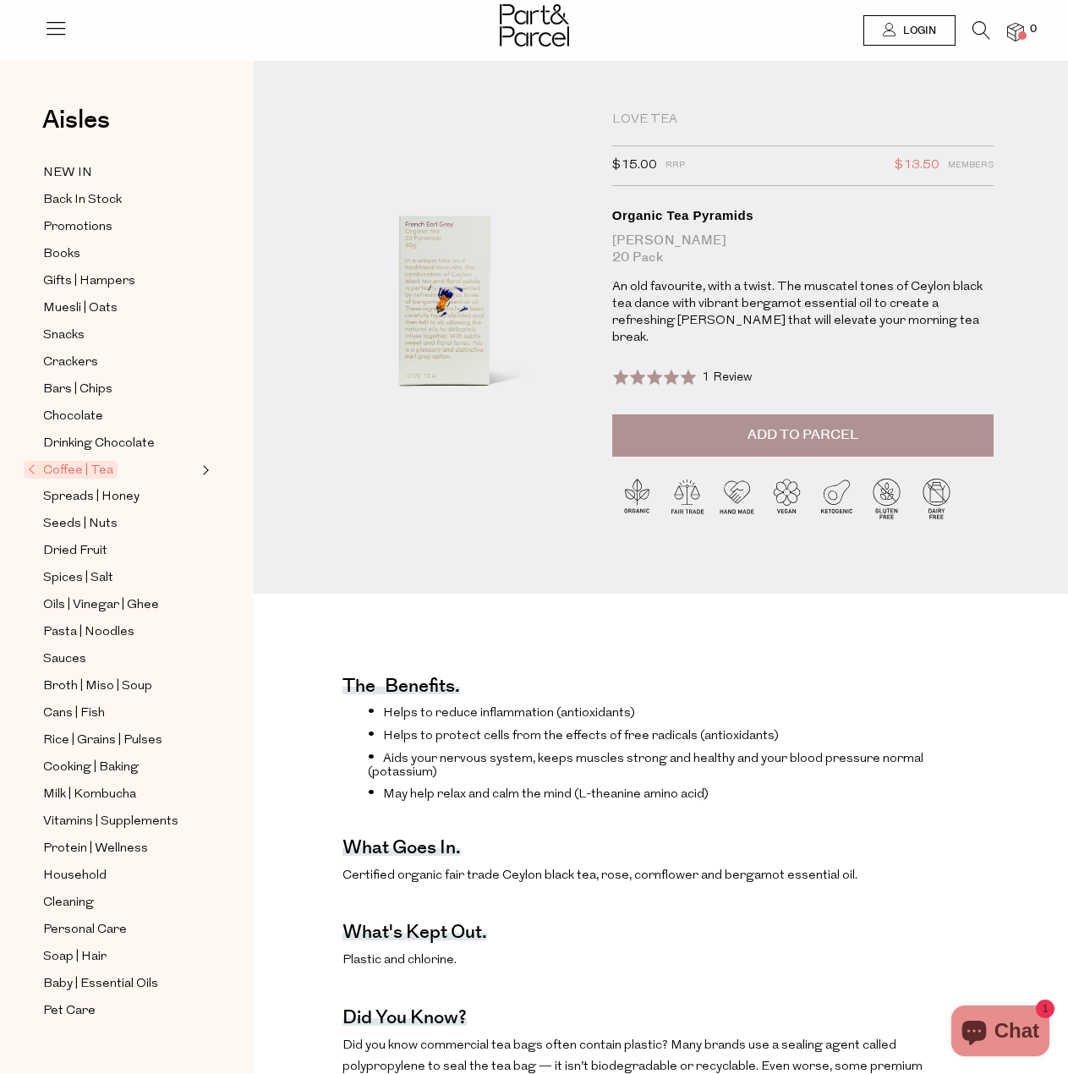
click at [733, 415] on button "Add to Parcel" at bounding box center [803, 436] width 382 height 42
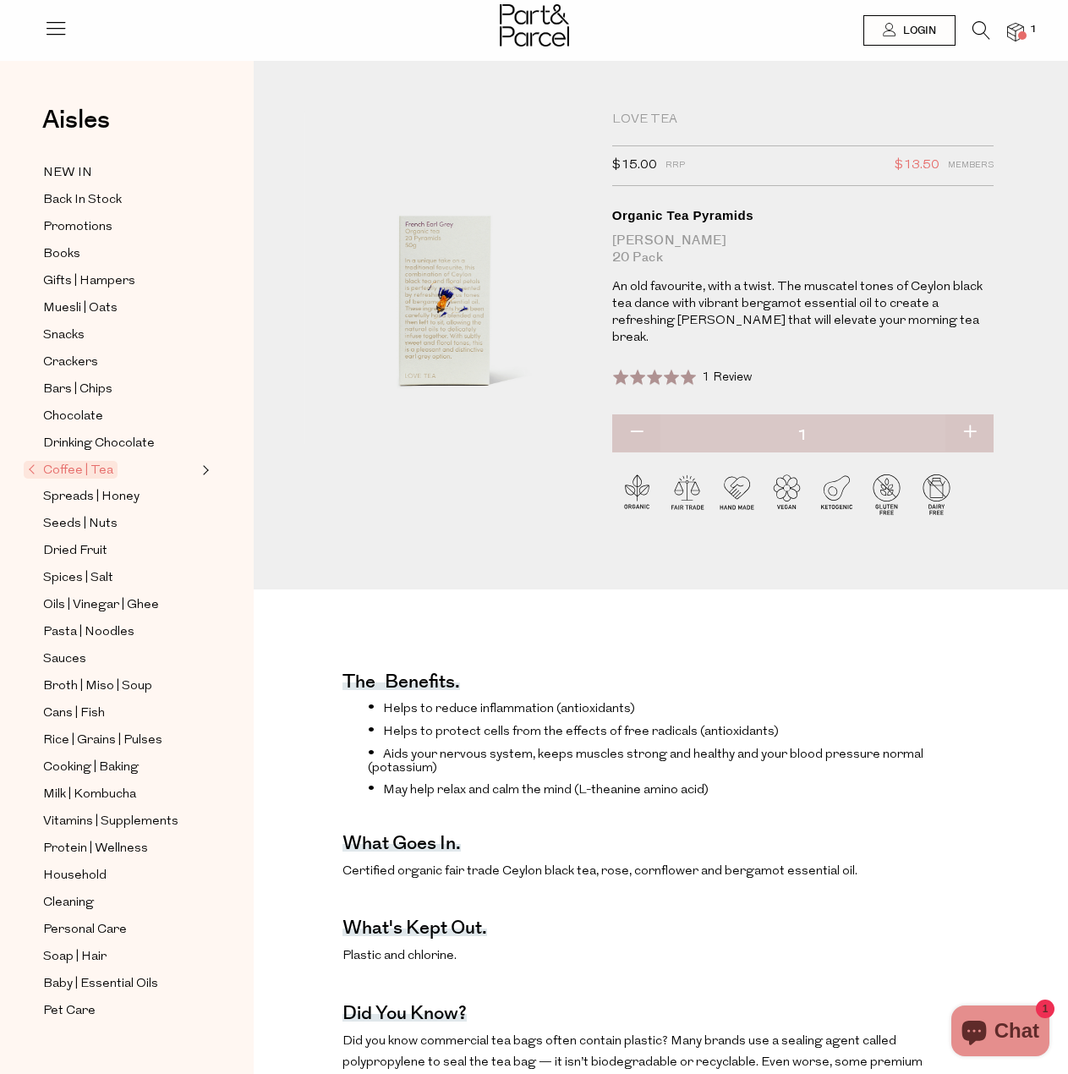
click at [974, 415] on button "button" at bounding box center [970, 433] width 48 height 37
type input "2"
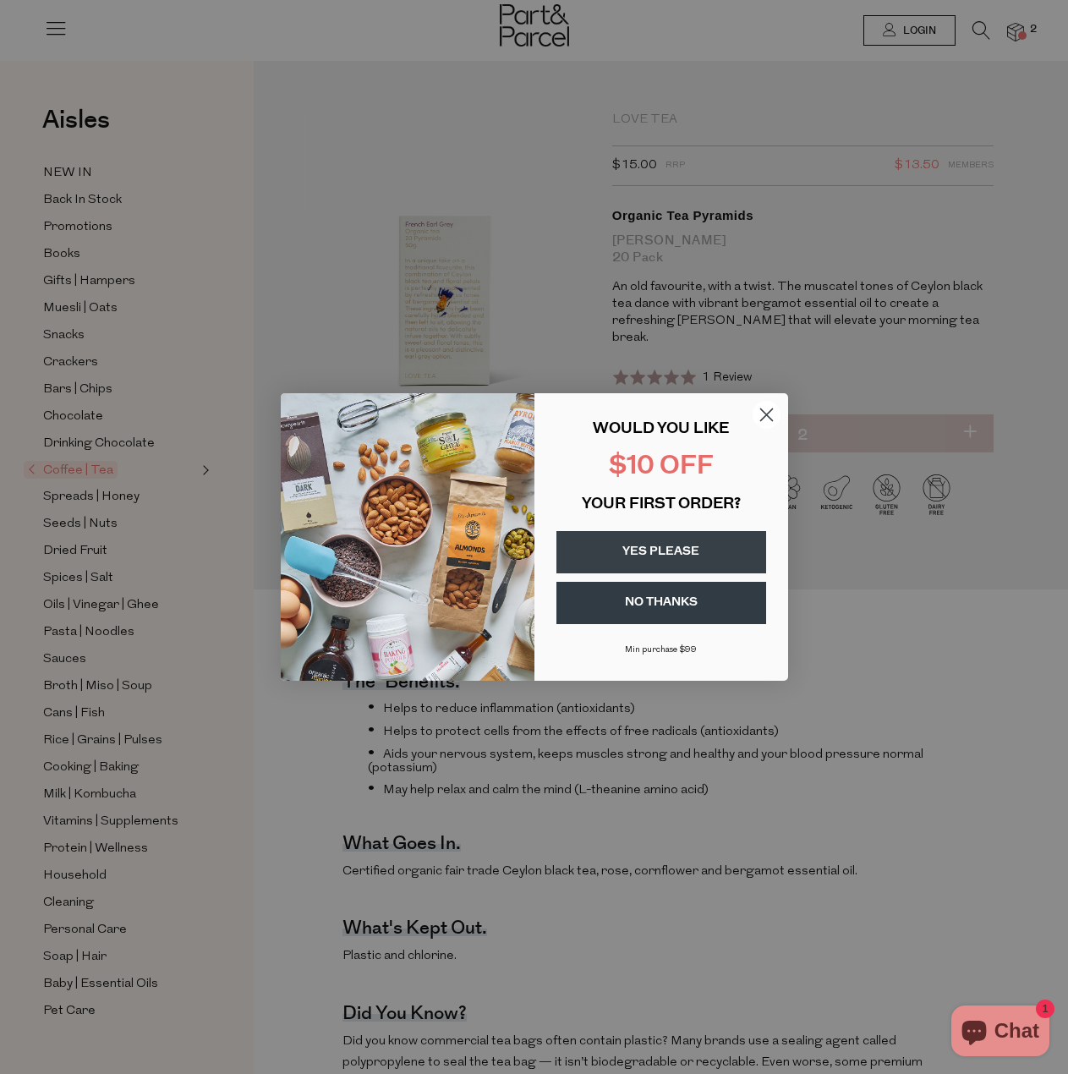
click at [684, 556] on button "YES PLEASE" at bounding box center [662, 552] width 210 height 42
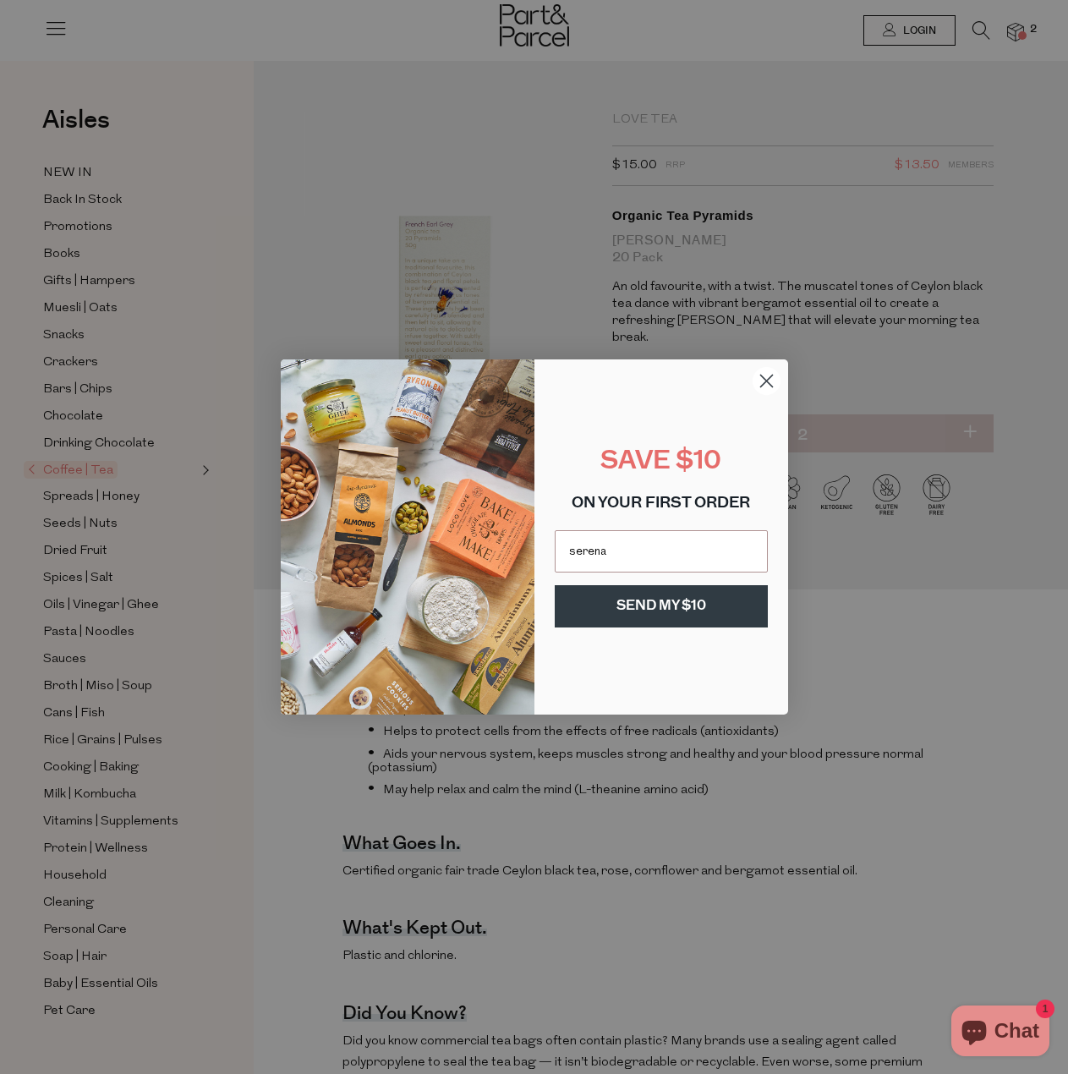
type input "serena@eveio.com.au"
click at [654, 610] on button "SEND MY $10" at bounding box center [661, 606] width 213 height 42
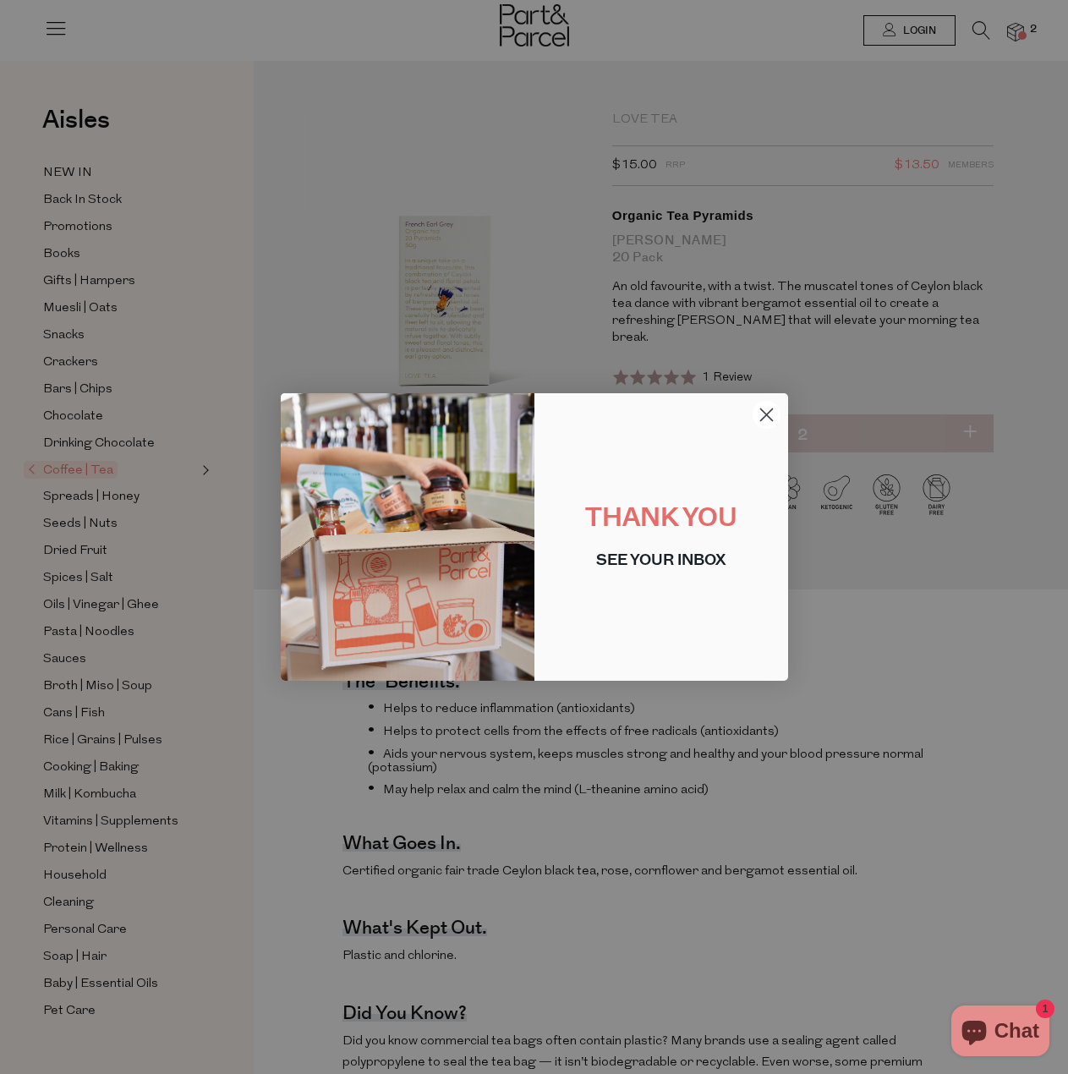
click at [765, 420] on circle "Close dialog" at bounding box center [766, 415] width 28 height 28
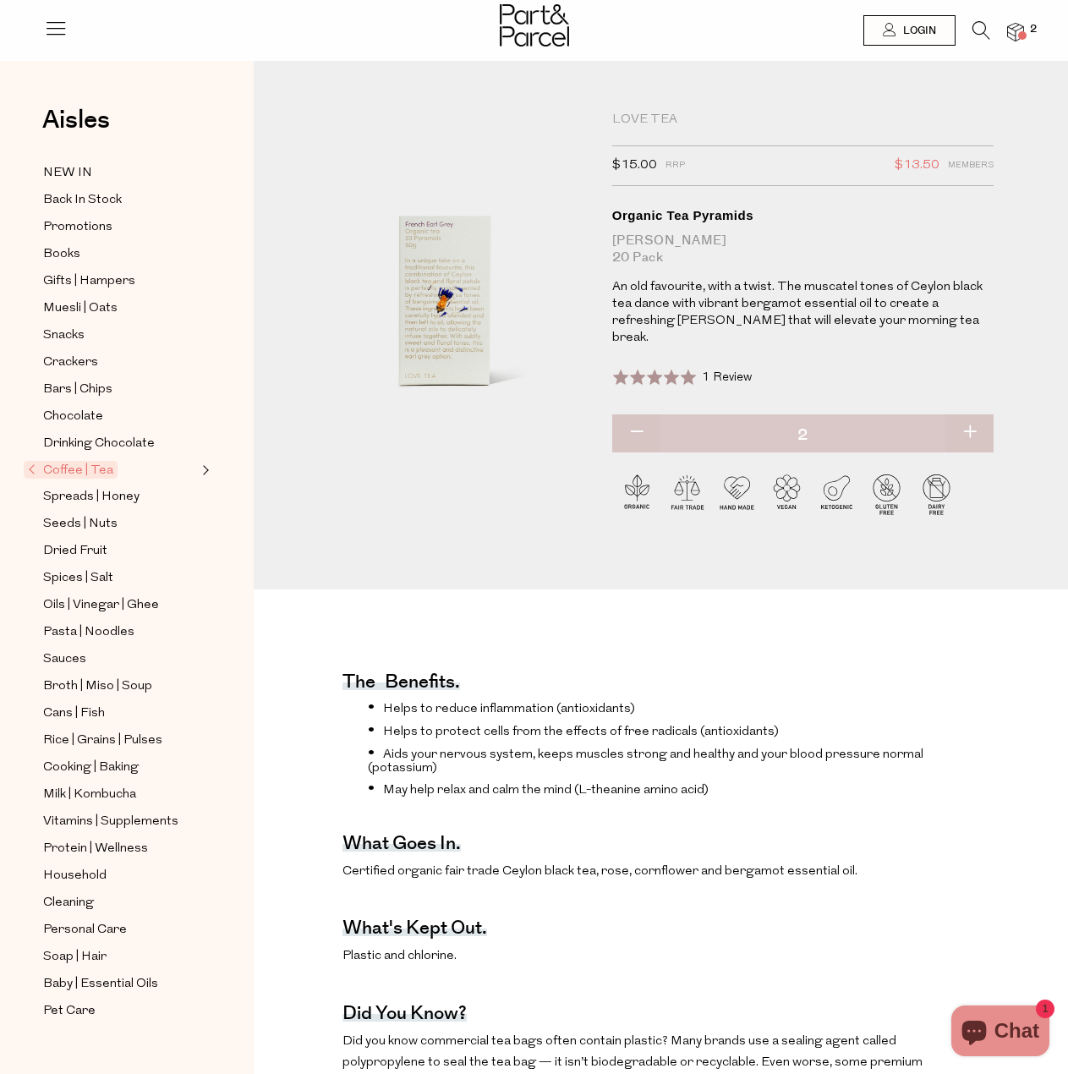
click at [206, 466] on button "Expand/Collapse Coffee | Tea" at bounding box center [204, 470] width 12 height 20
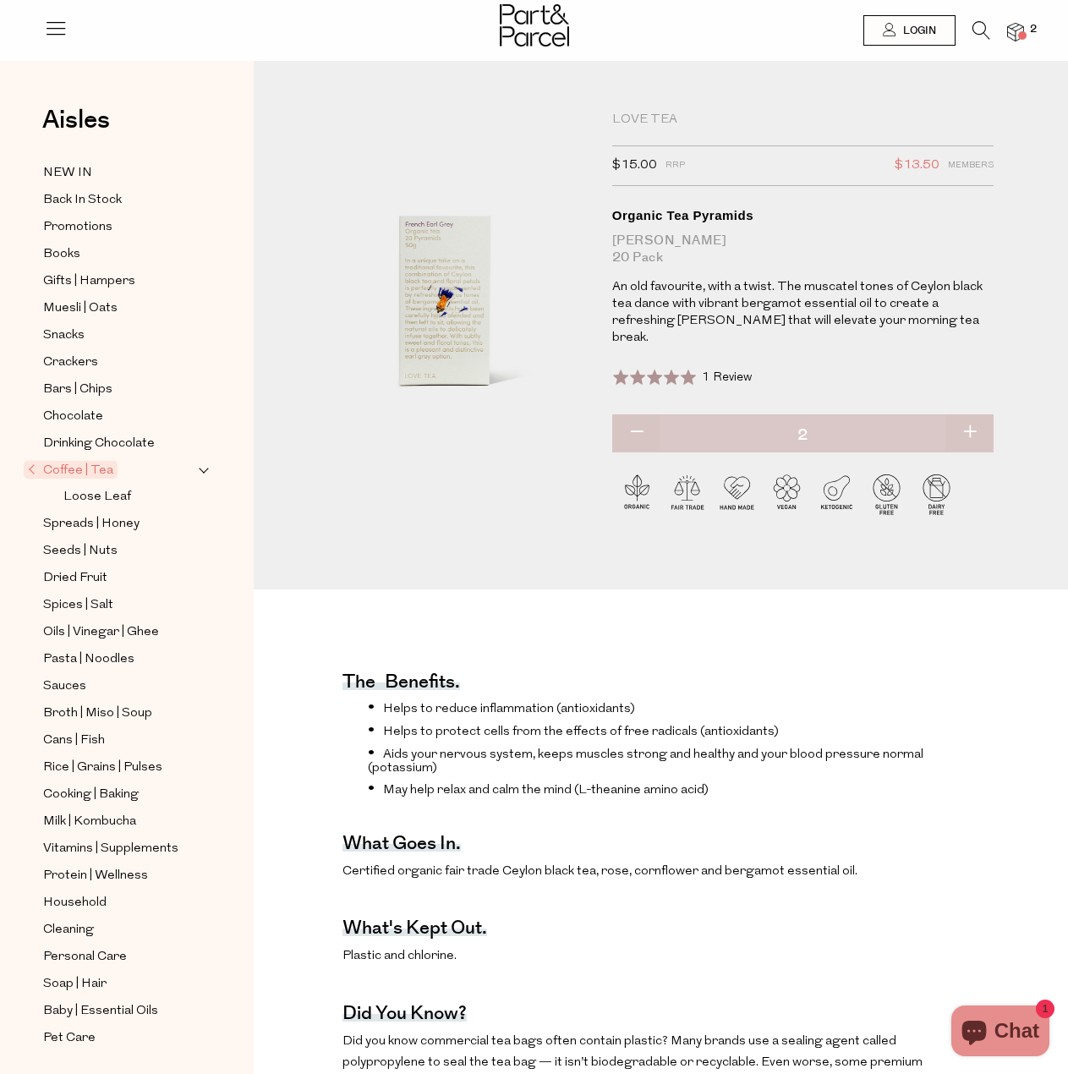
click at [81, 462] on span "Coffee | Tea" at bounding box center [71, 470] width 94 height 18
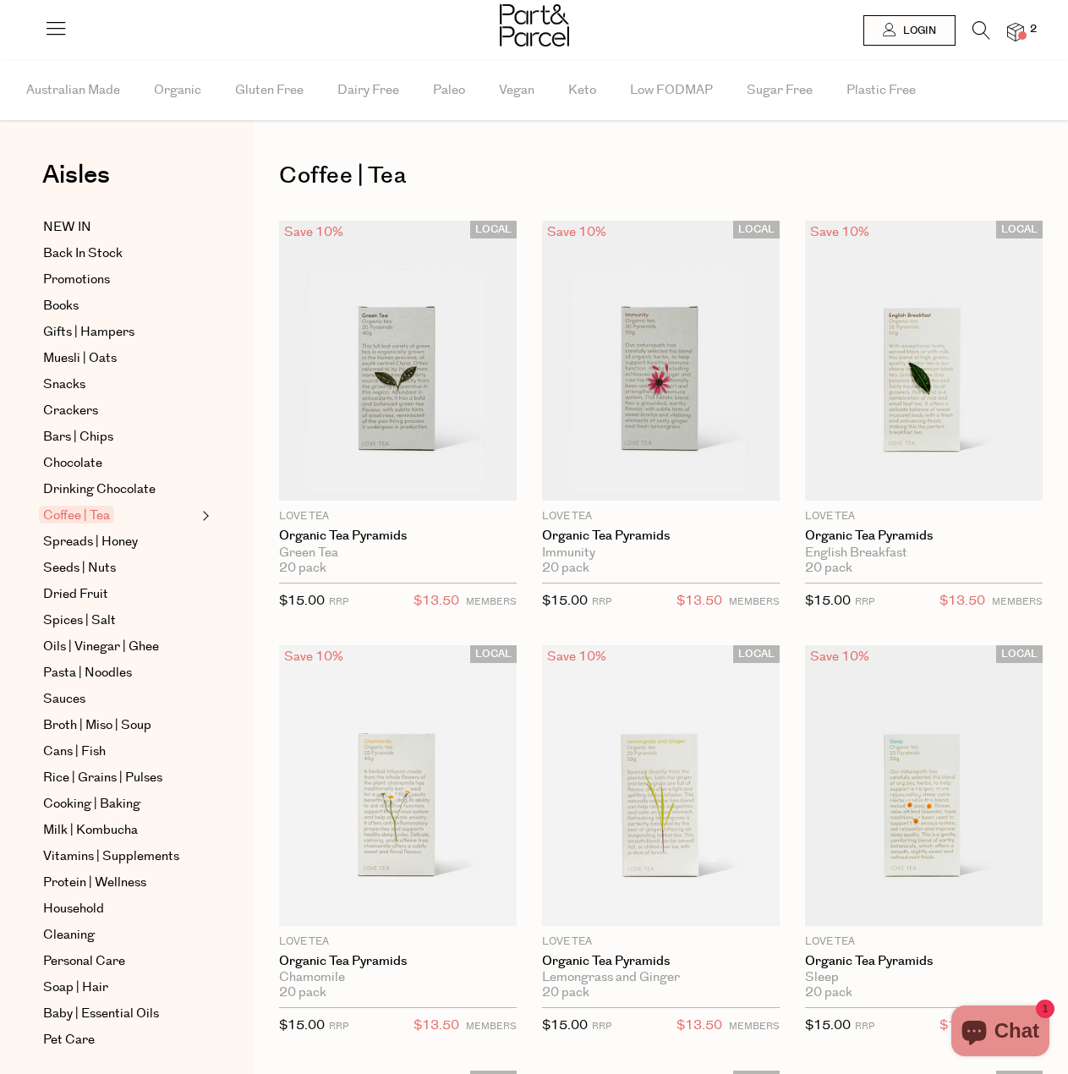
type input "2"
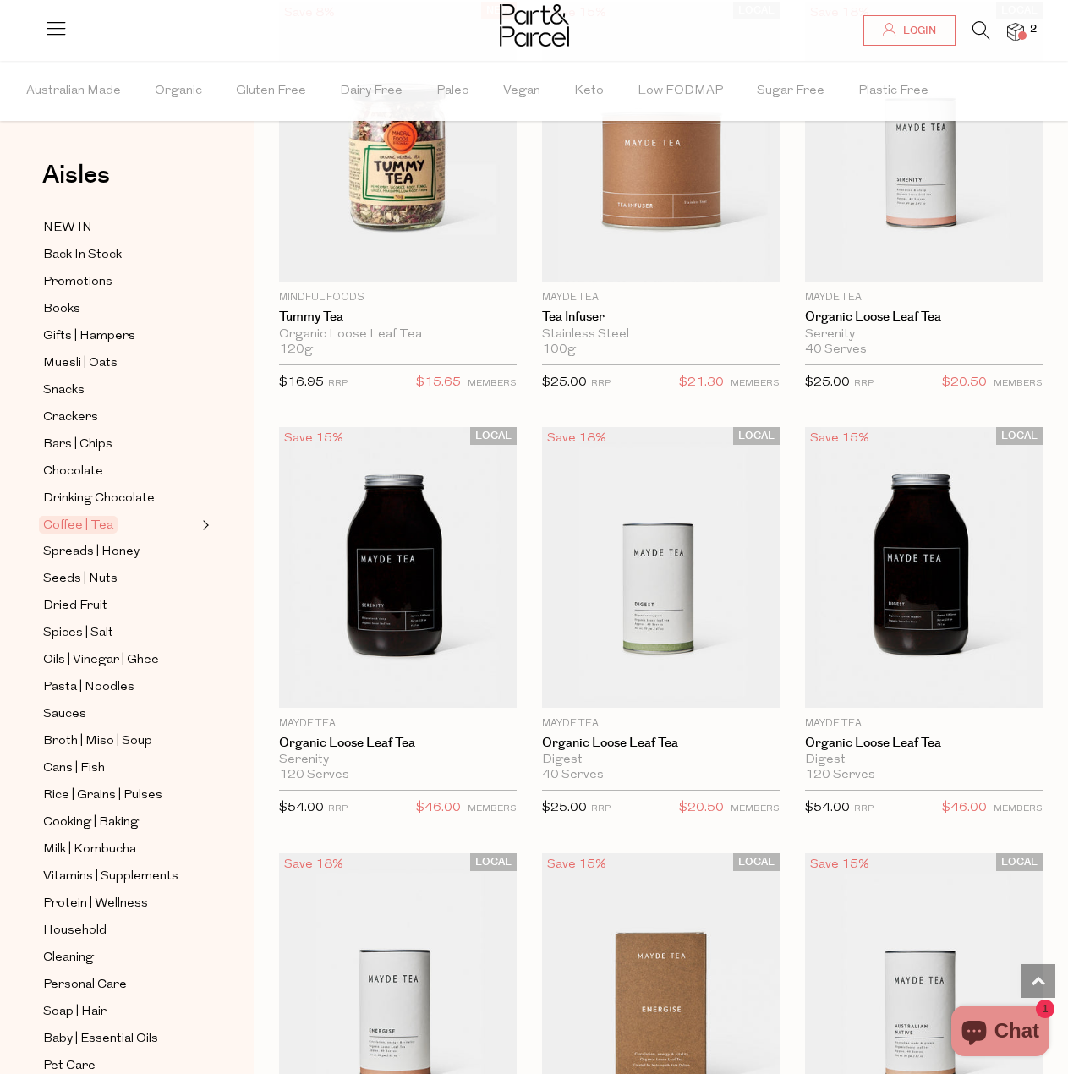
scroll to position [4907, 0]
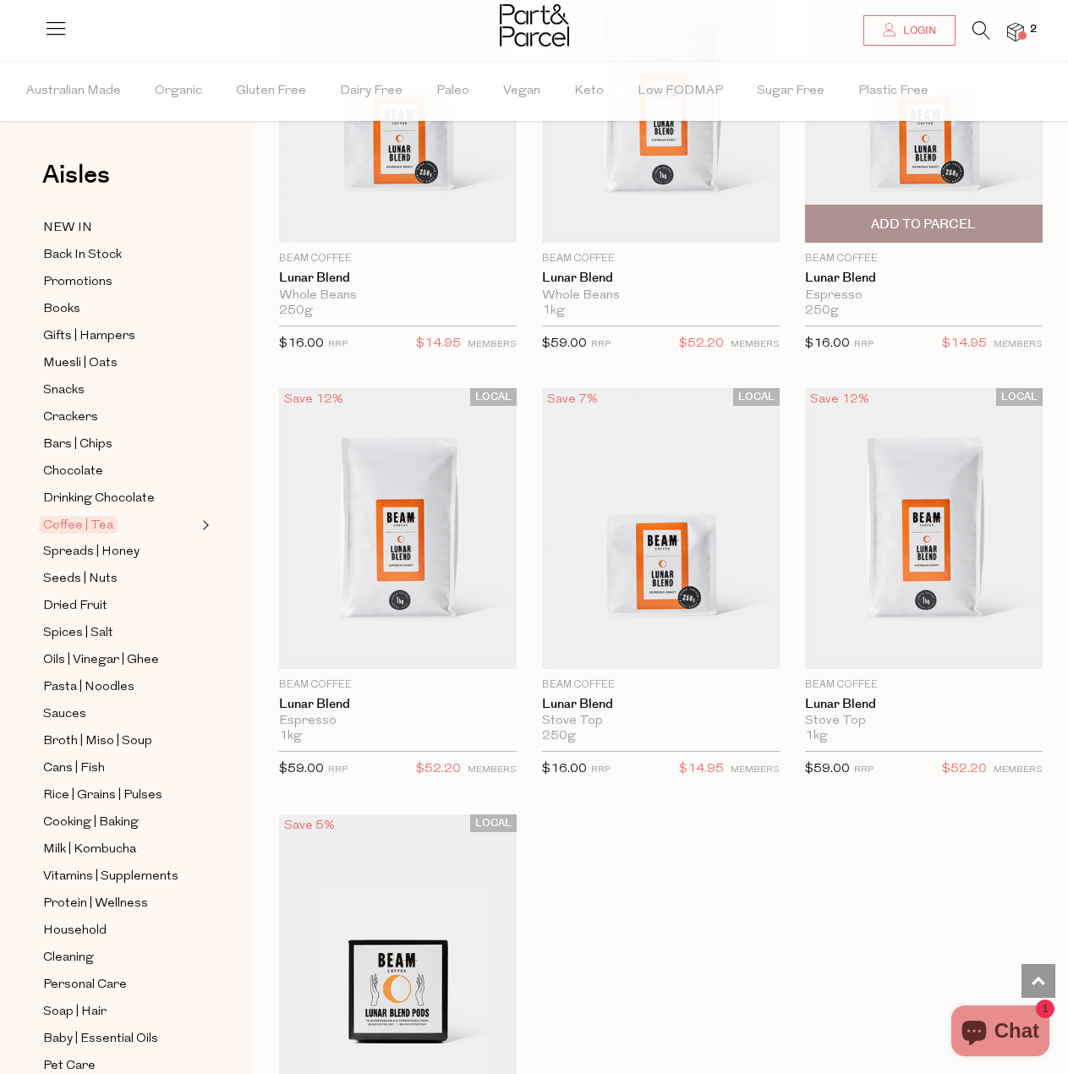
scroll to position [12332, 0]
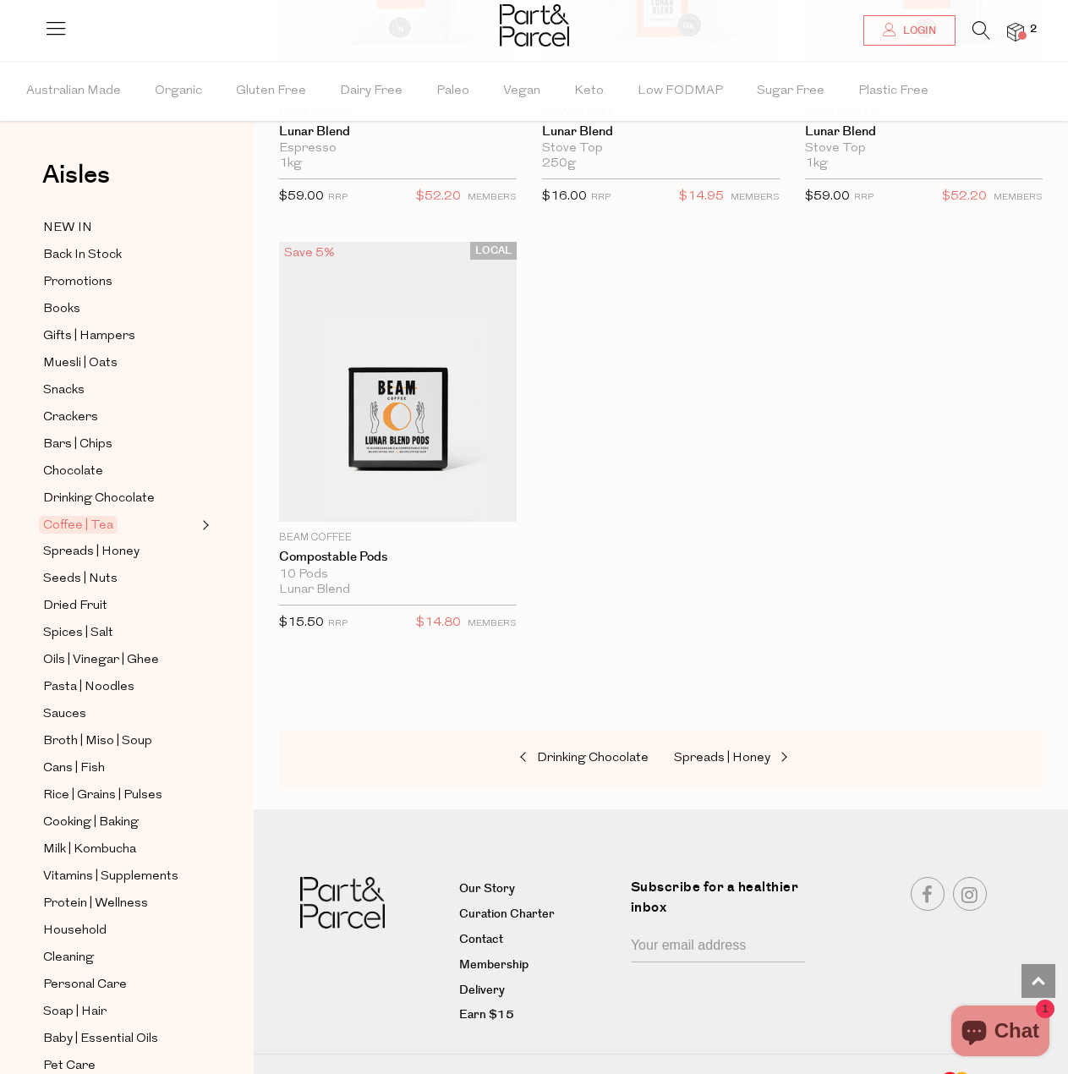
click at [975, 24] on icon at bounding box center [982, 30] width 18 height 19
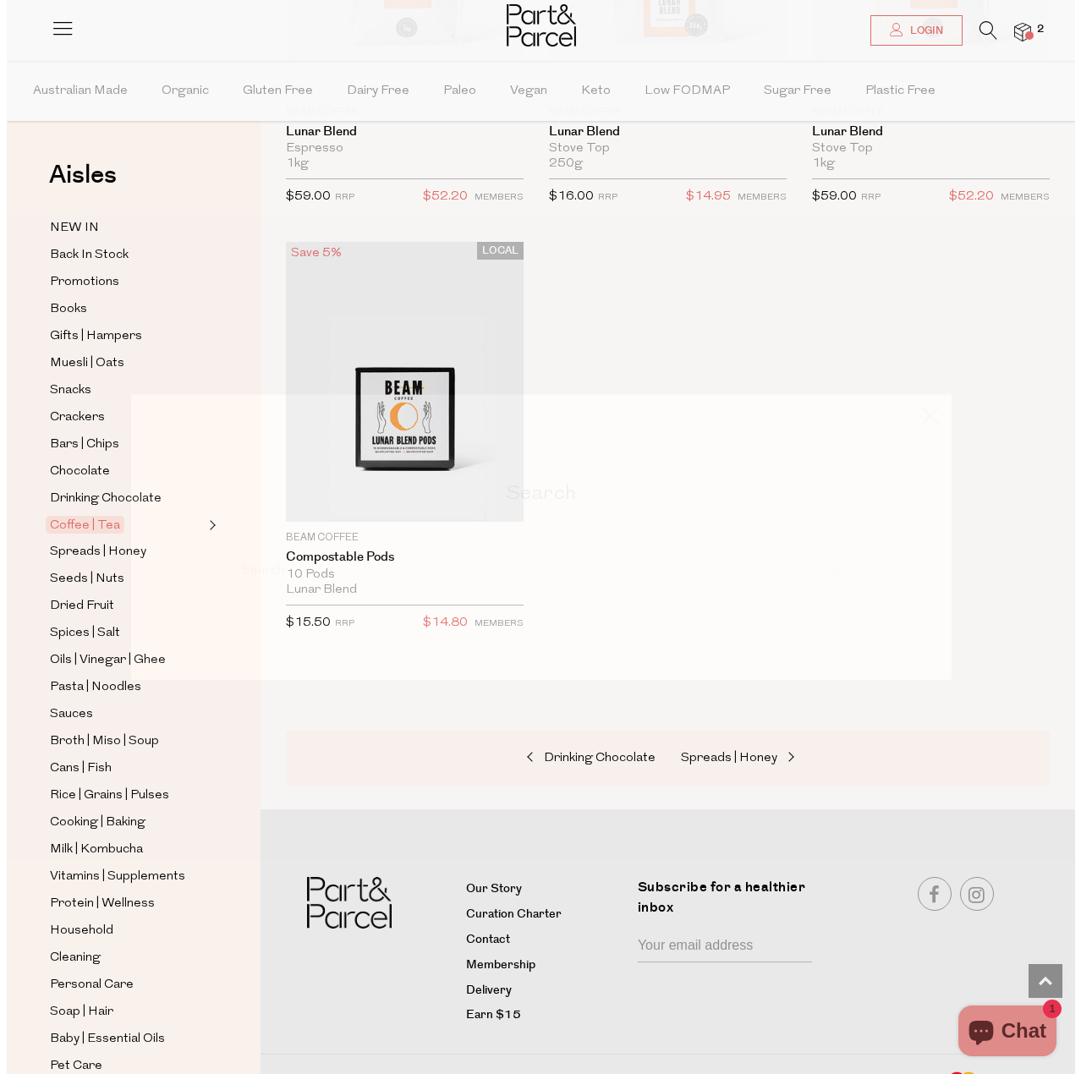
scroll to position [12471, 0]
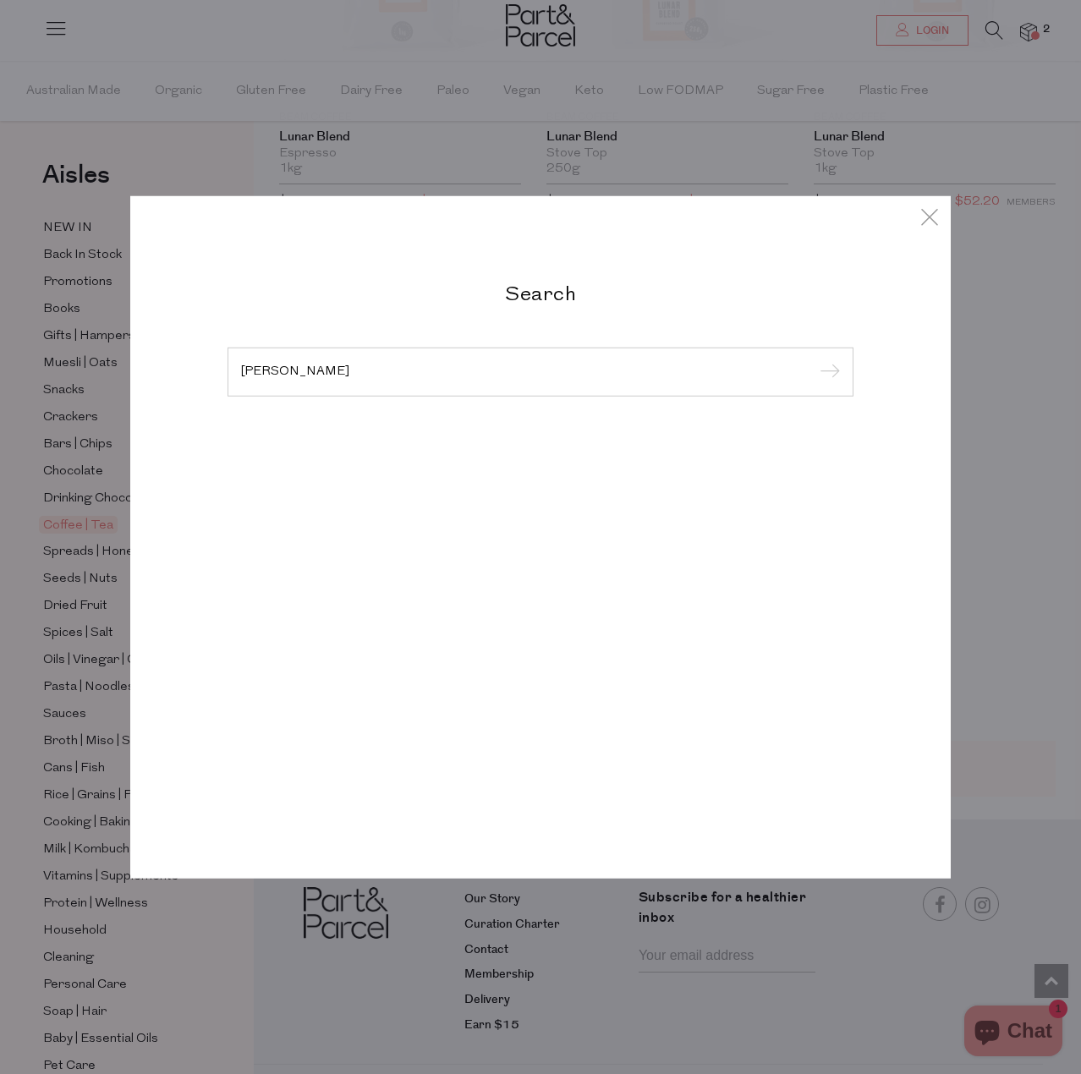
type input "chai topper"
click at [815, 360] on input "submit" at bounding box center [827, 372] width 25 height 25
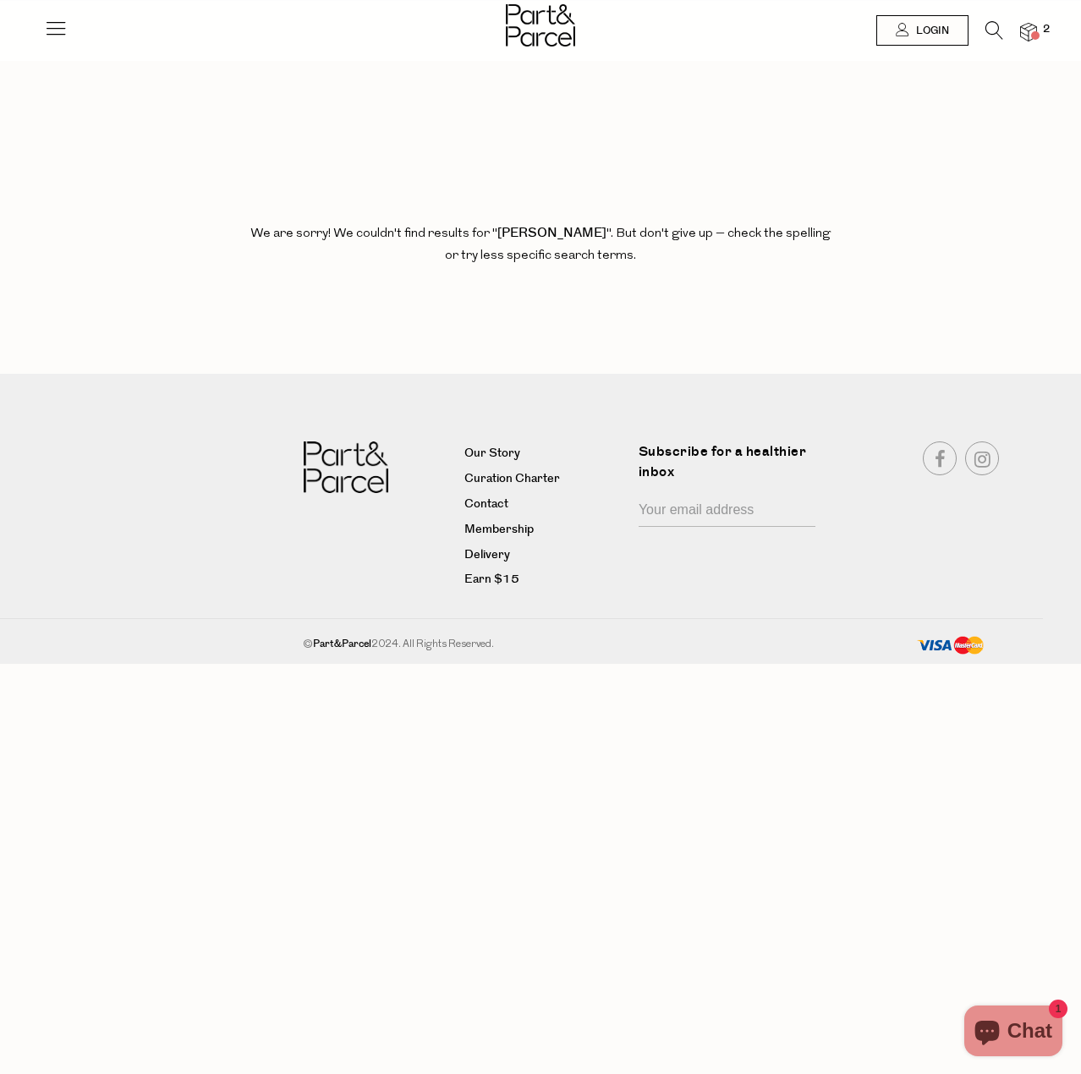
click at [992, 30] on icon at bounding box center [995, 30] width 18 height 19
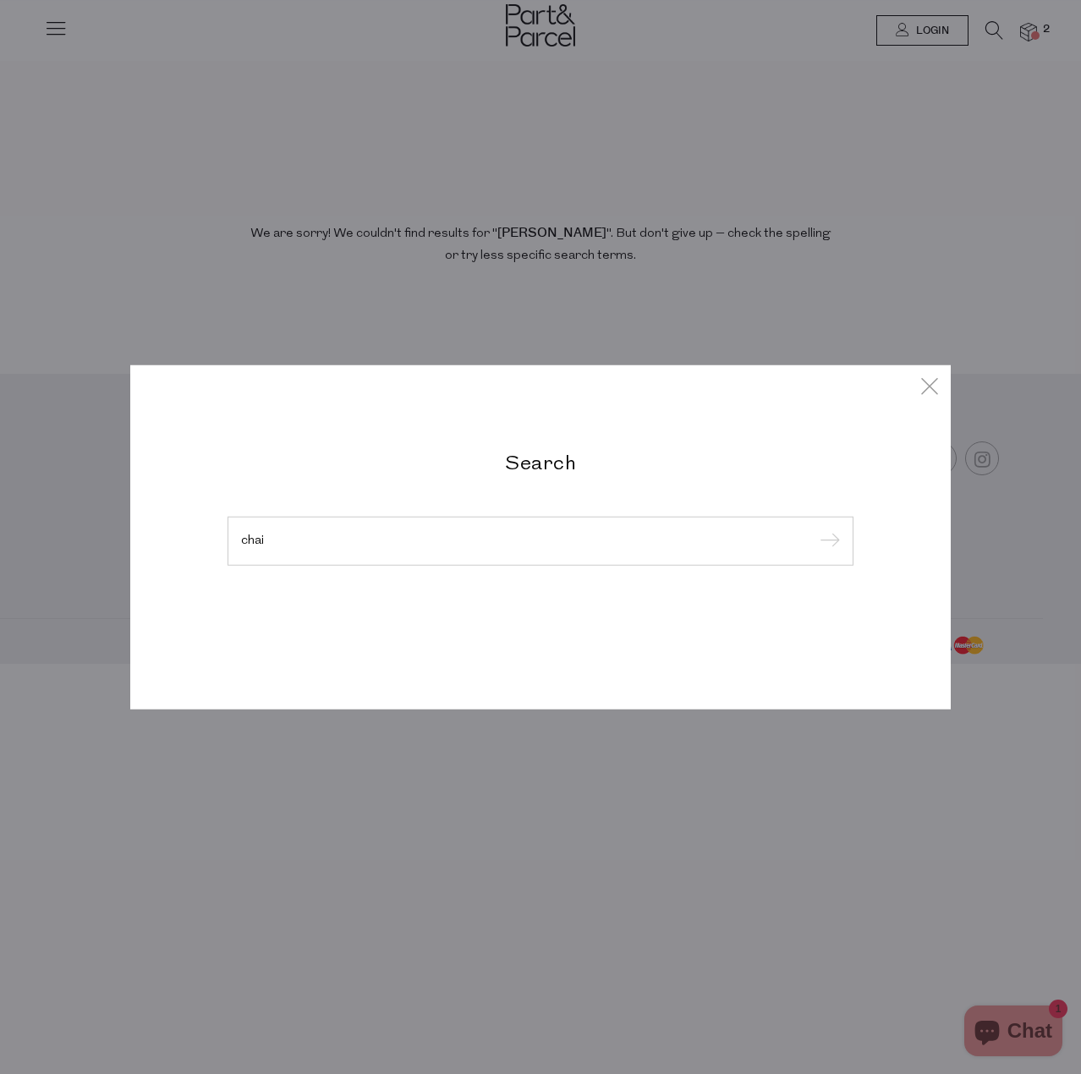
type input "chai"
click at [815, 530] on input "submit" at bounding box center [827, 542] width 25 height 25
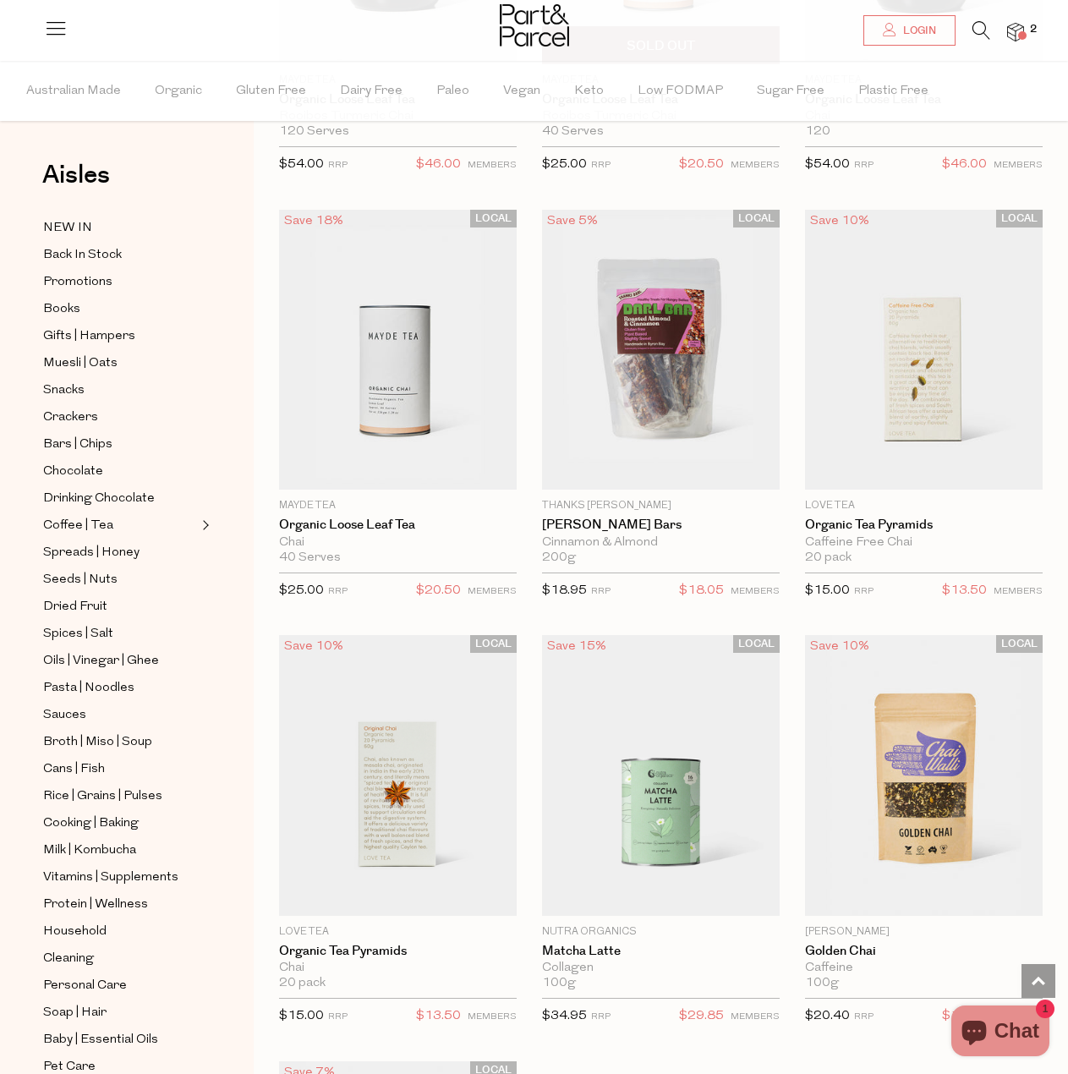
scroll to position [3468, 0]
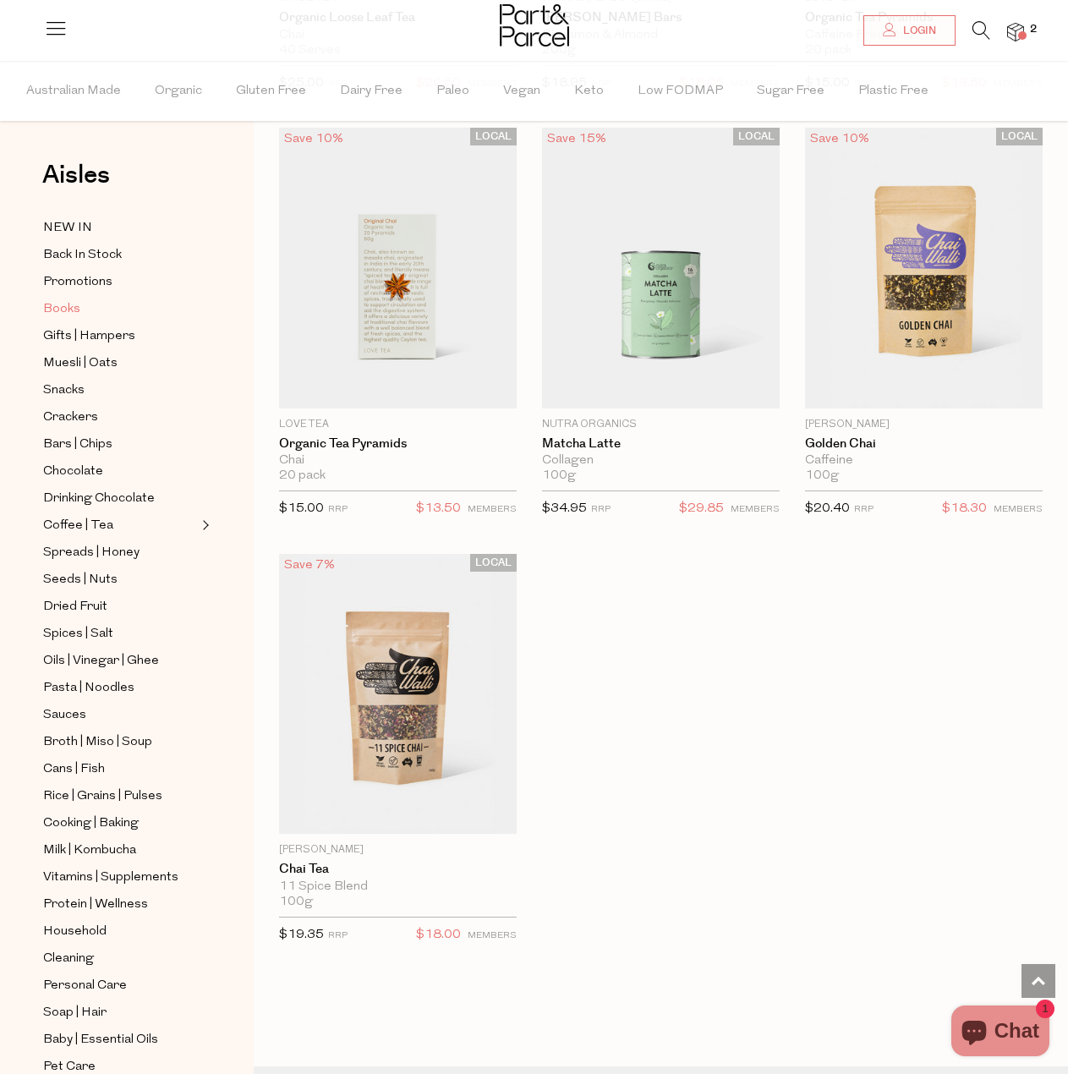
click at [57, 310] on span "Books" at bounding box center [61, 309] width 37 height 20
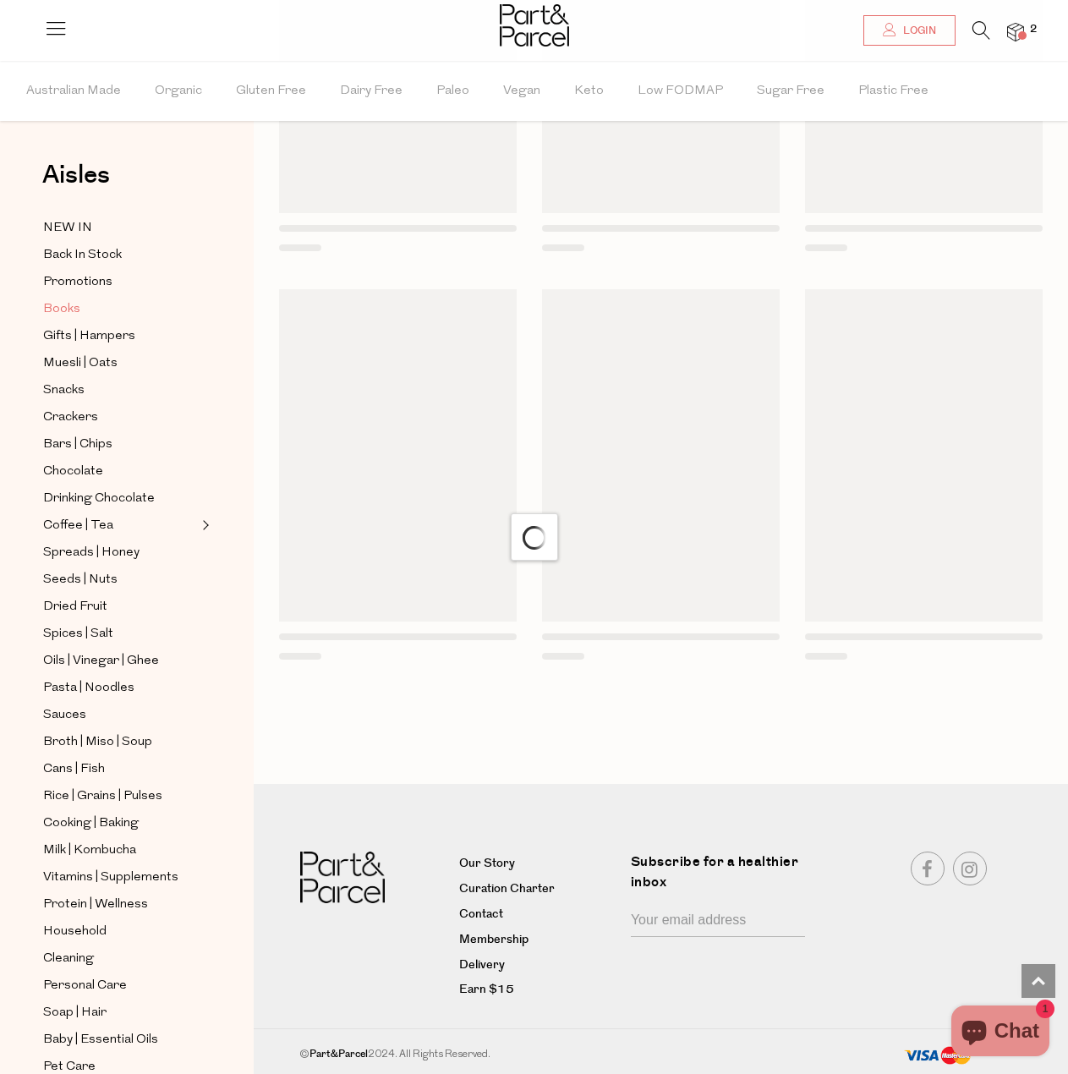
scroll to position [1535, 0]
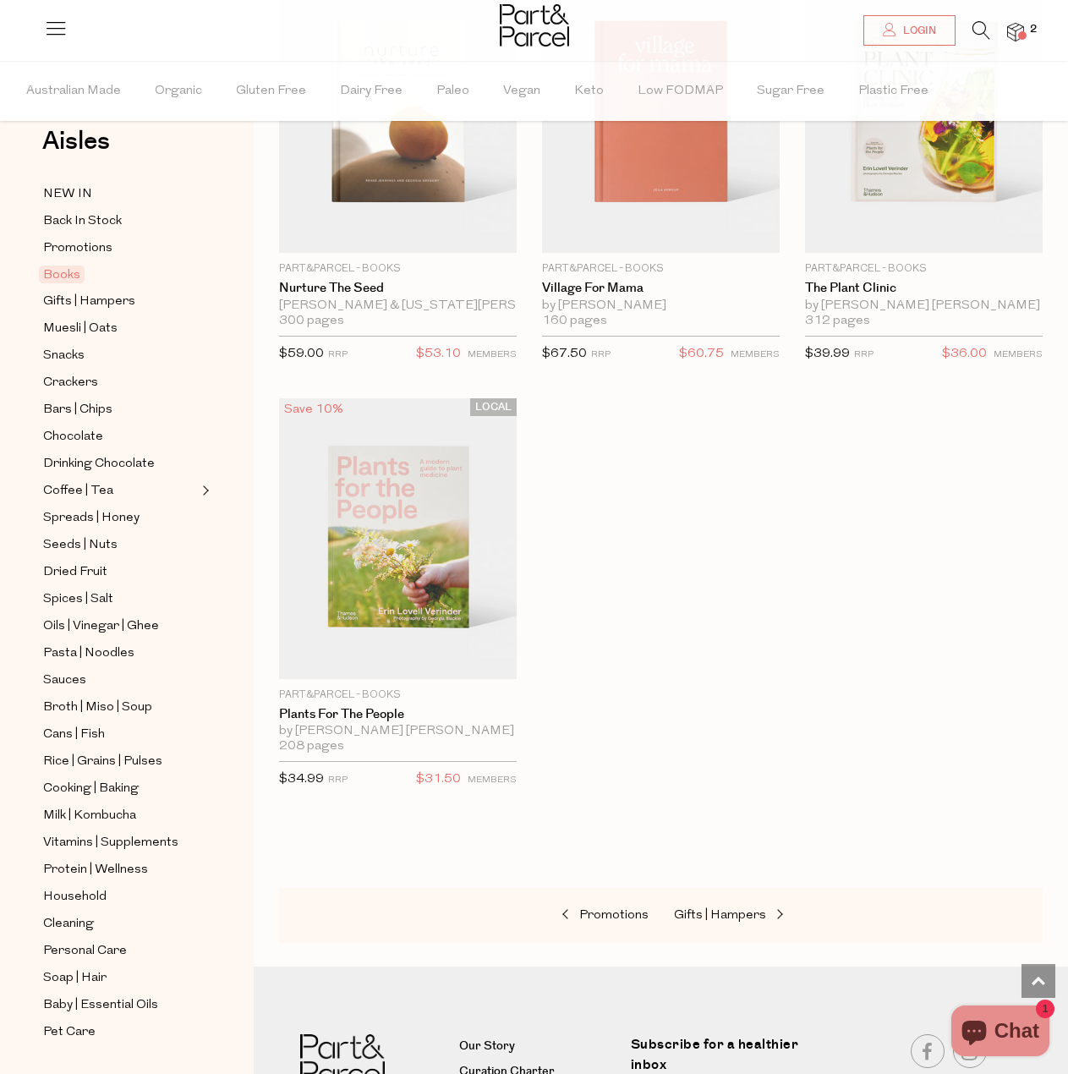
scroll to position [50, 0]
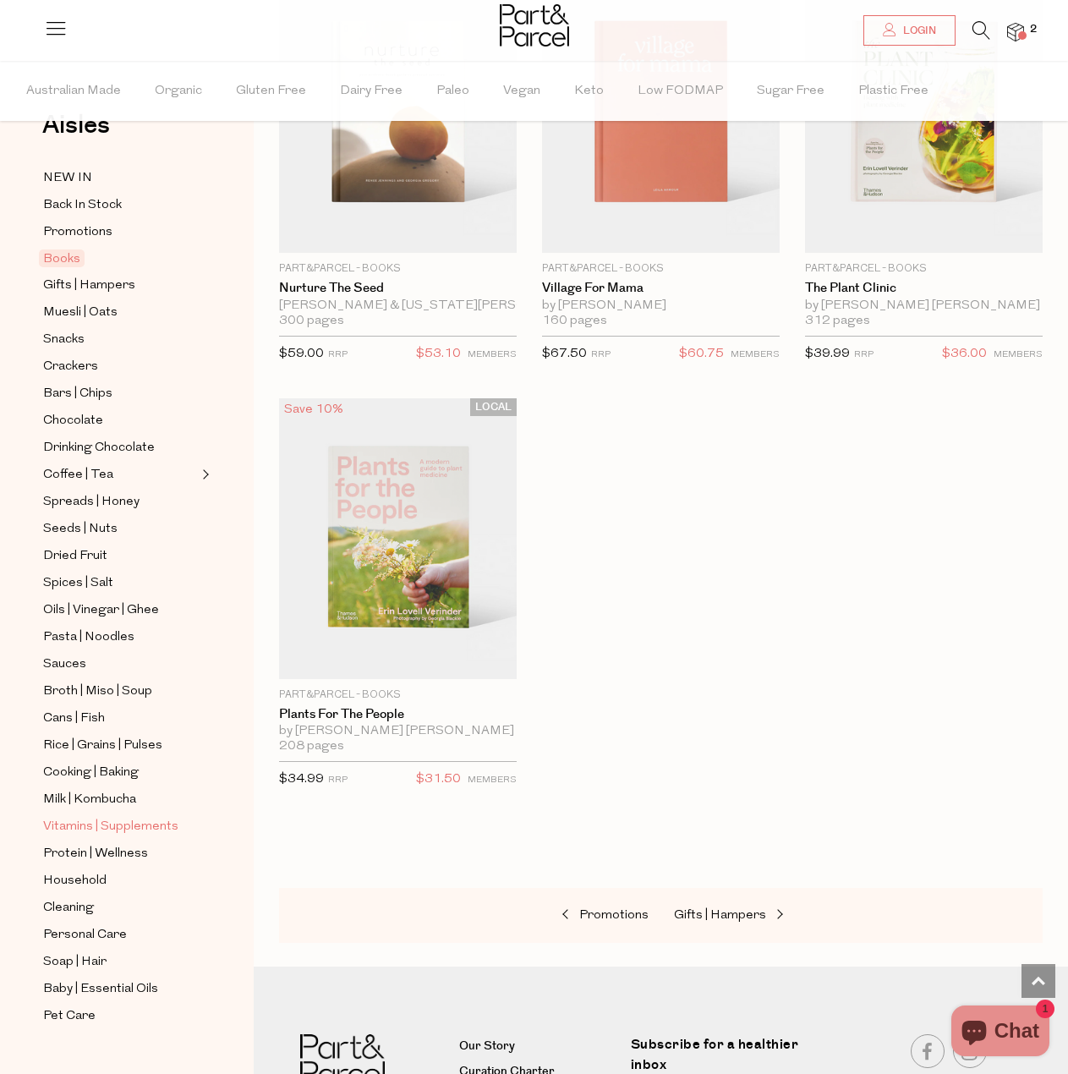
click at [129, 817] on span "Vitamins | Supplements" at bounding box center [110, 827] width 135 height 20
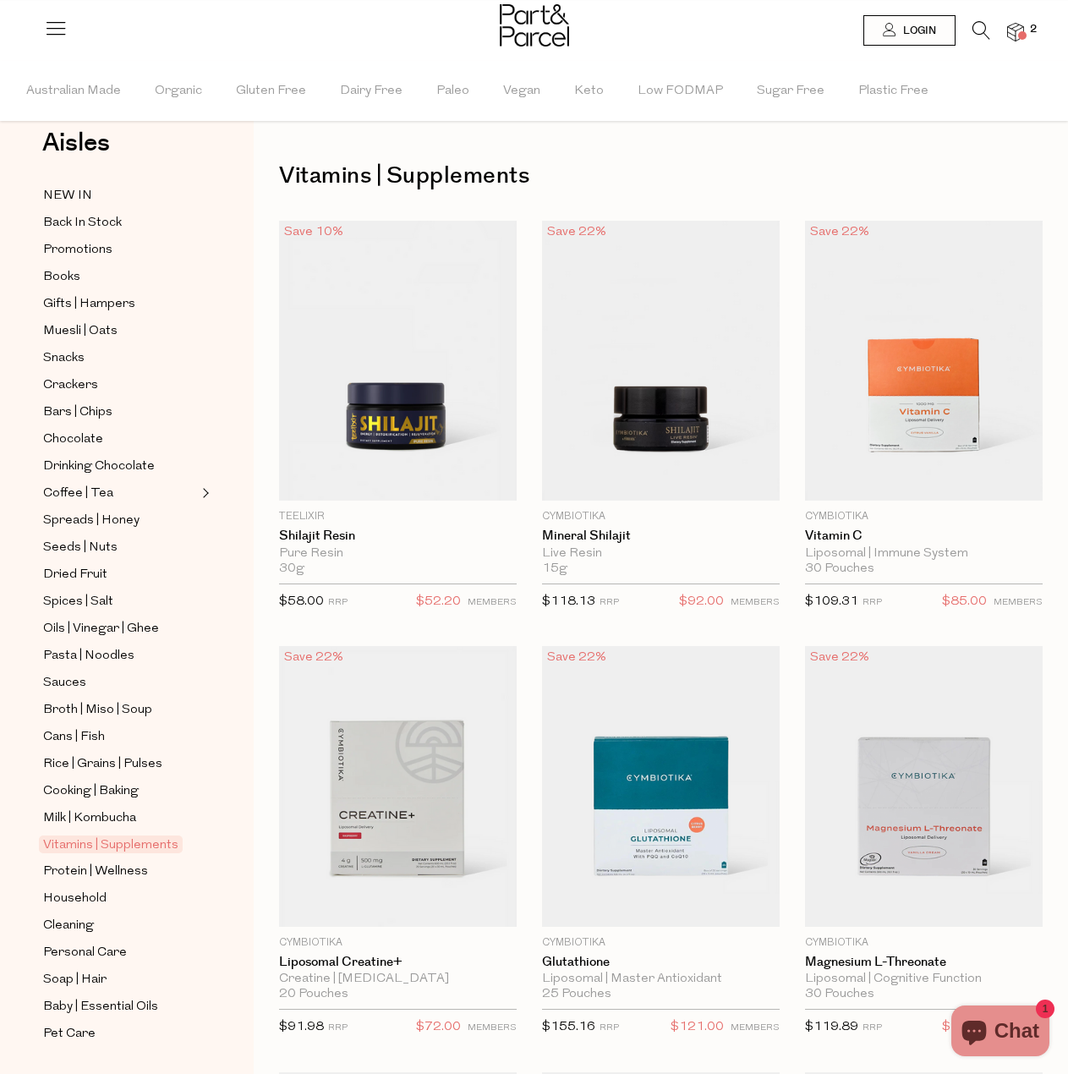
scroll to position [50, 0]
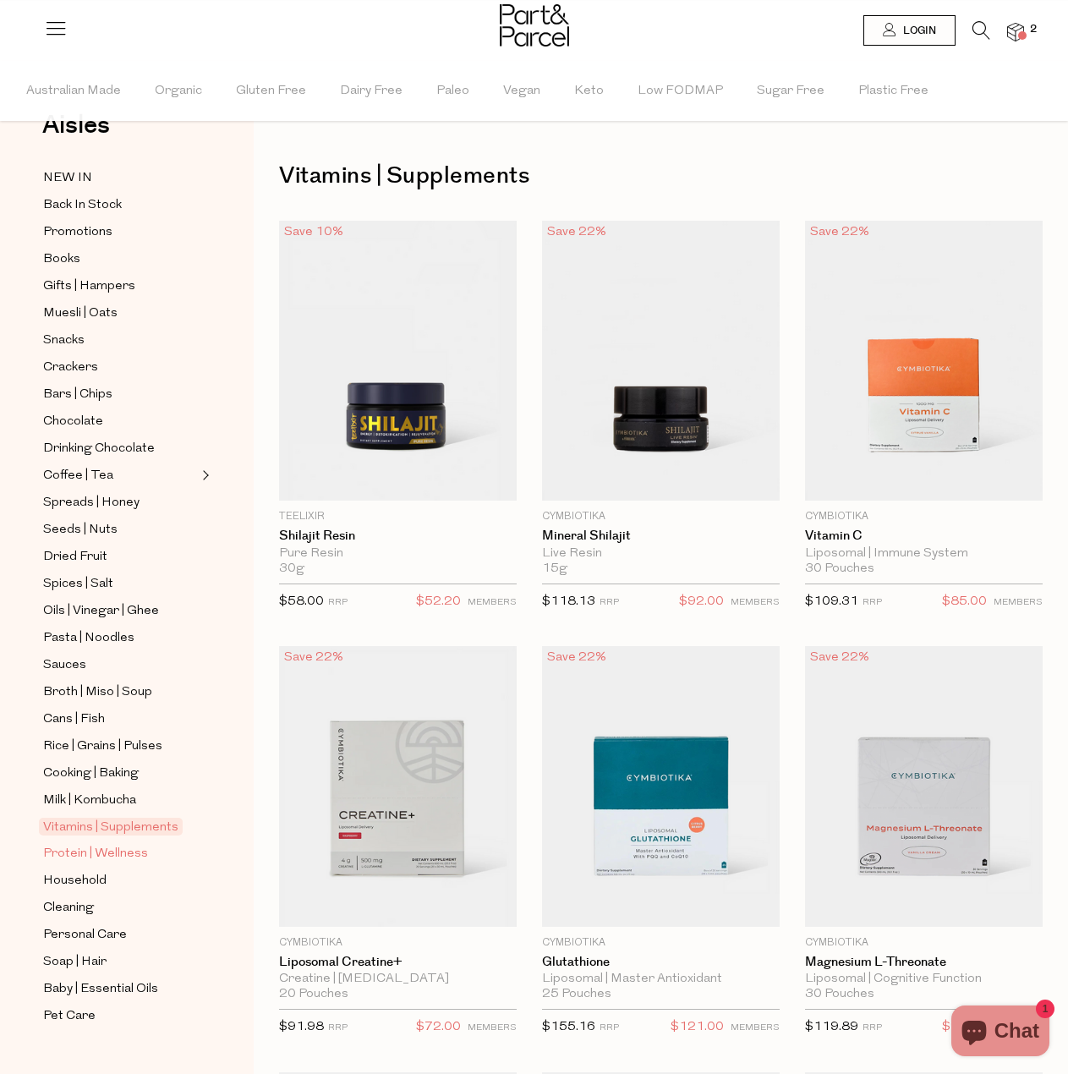
click at [102, 844] on span "Protein | Wellness" at bounding box center [95, 854] width 105 height 20
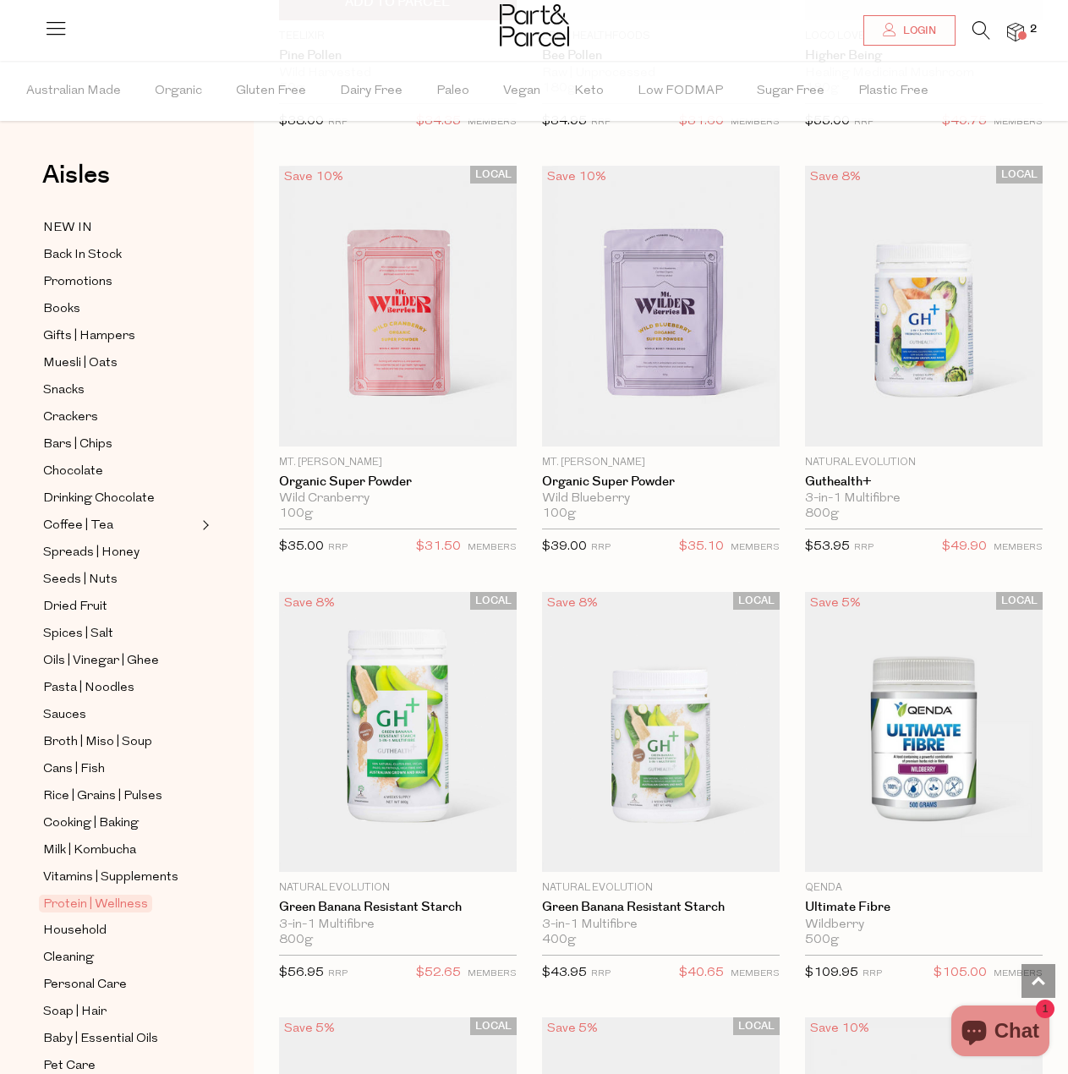
scroll to position [4737, 0]
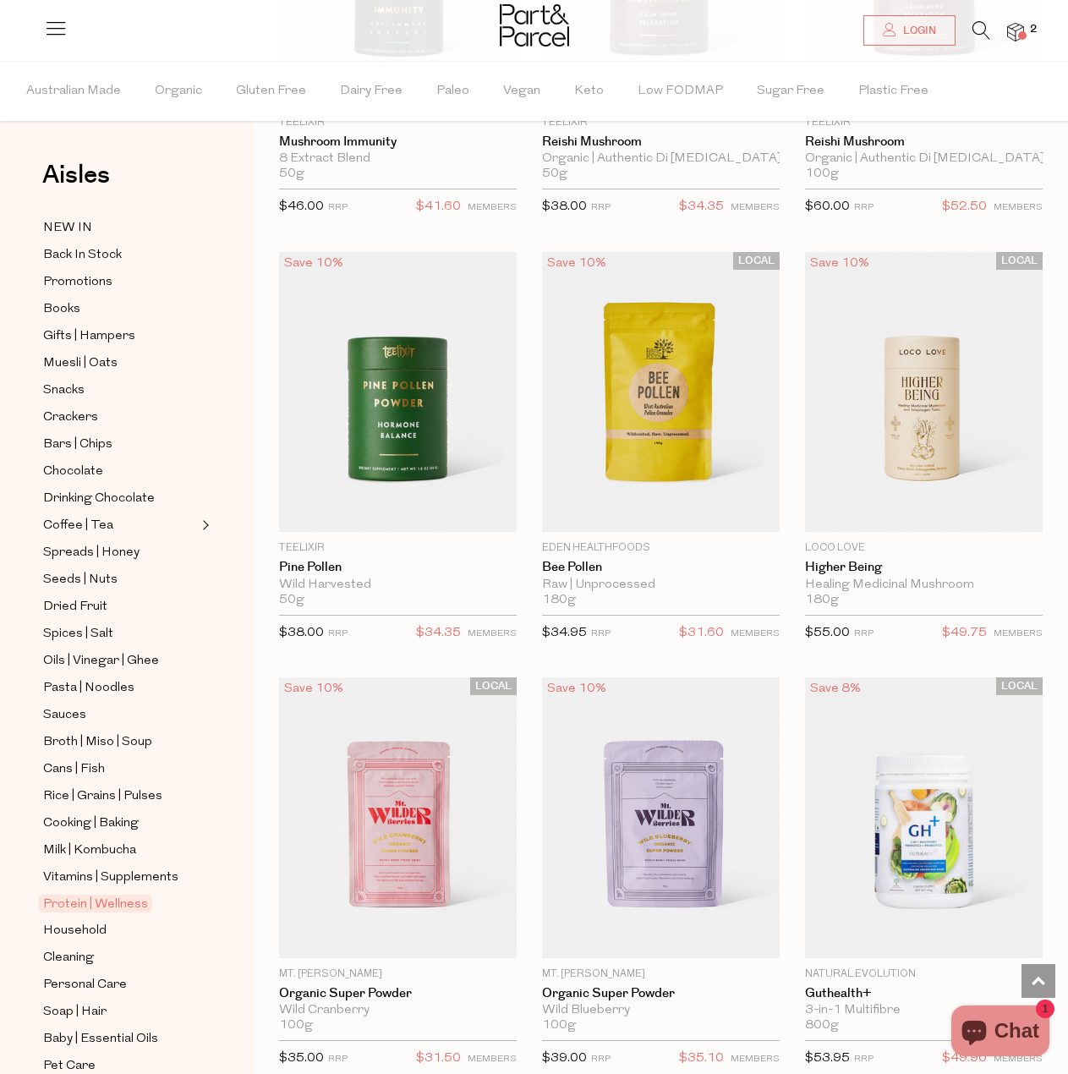
scroll to position [3638, 0]
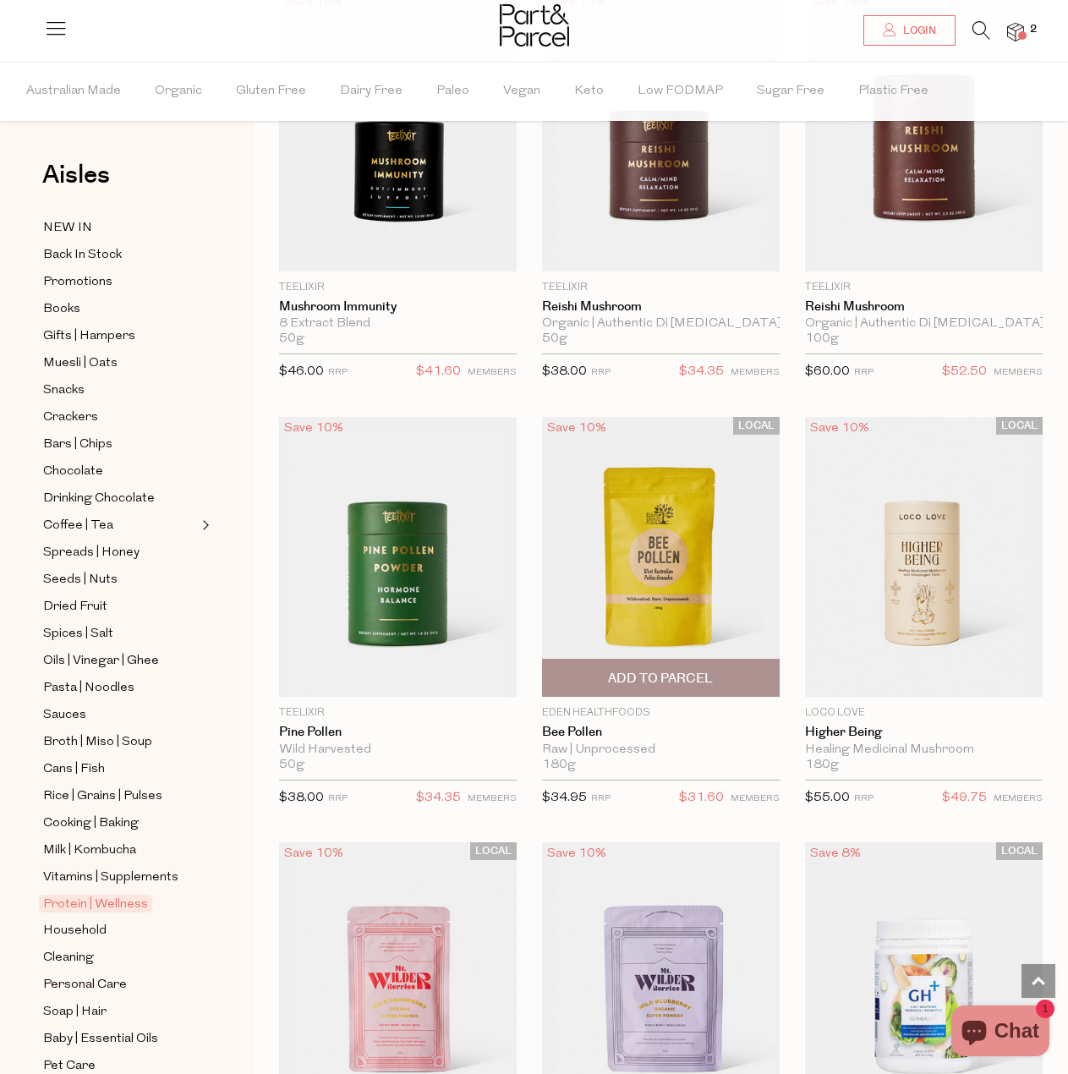
click at [645, 670] on span "Add To Parcel" at bounding box center [660, 679] width 105 height 18
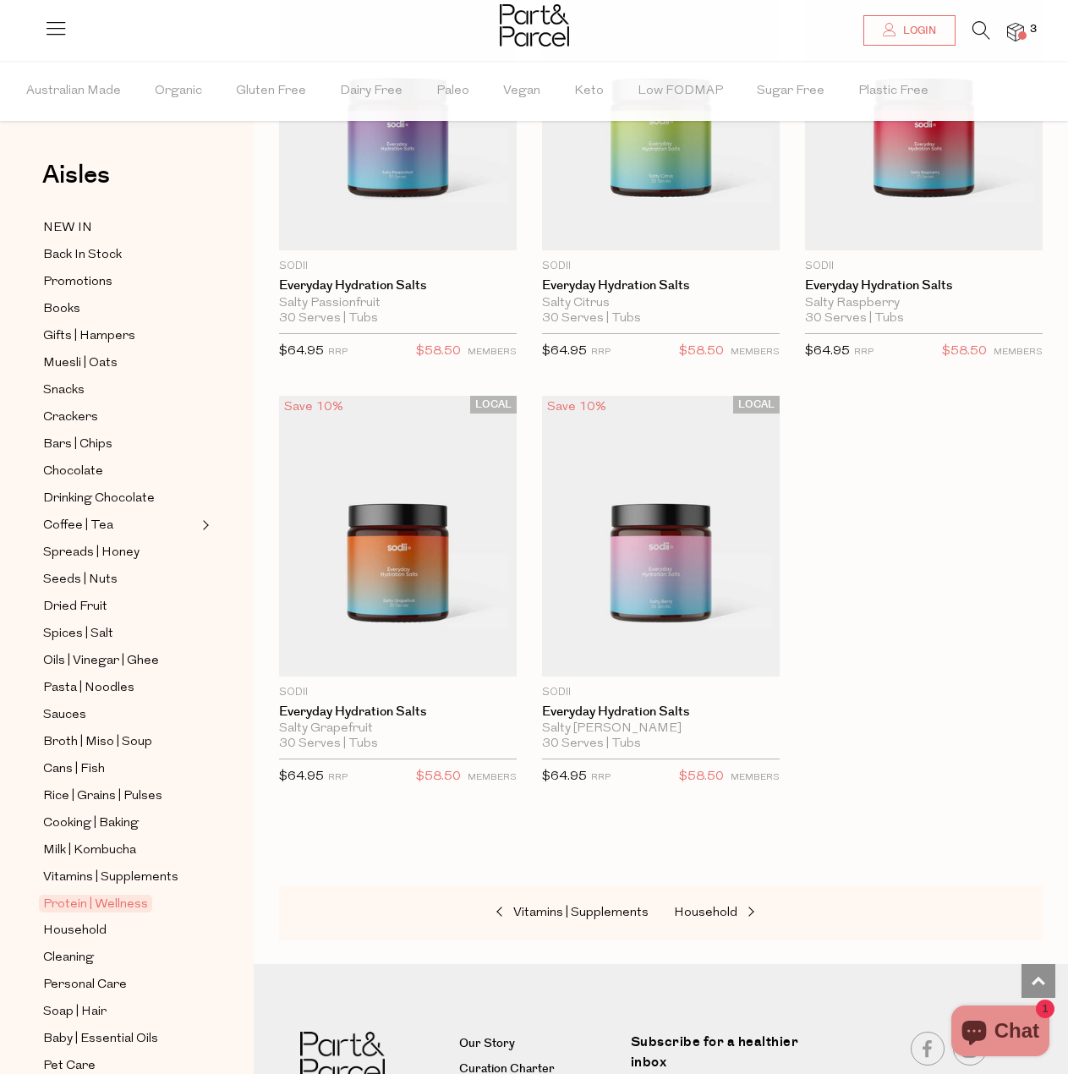
scroll to position [12756, 0]
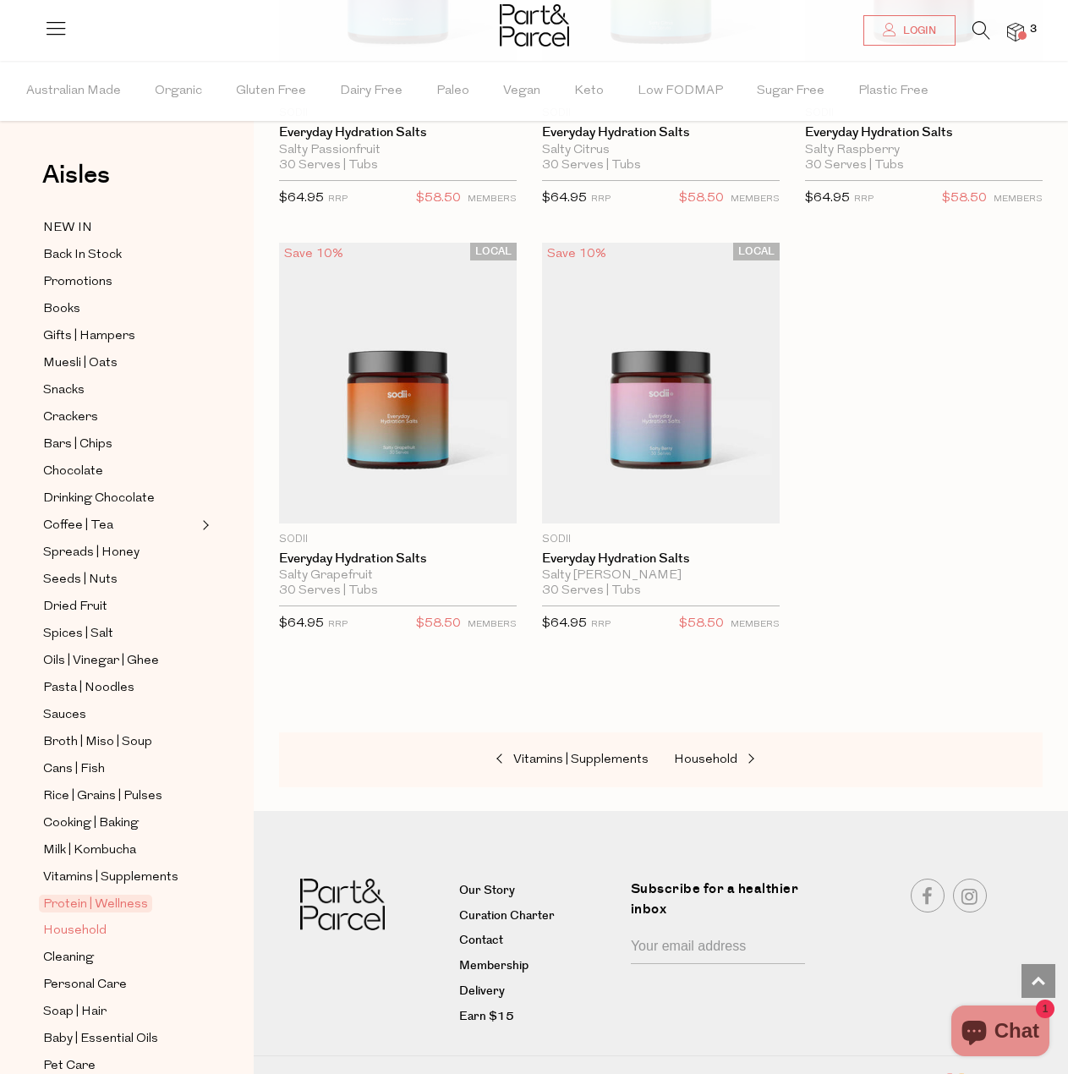
click at [103, 921] on span "Household" at bounding box center [74, 931] width 63 height 20
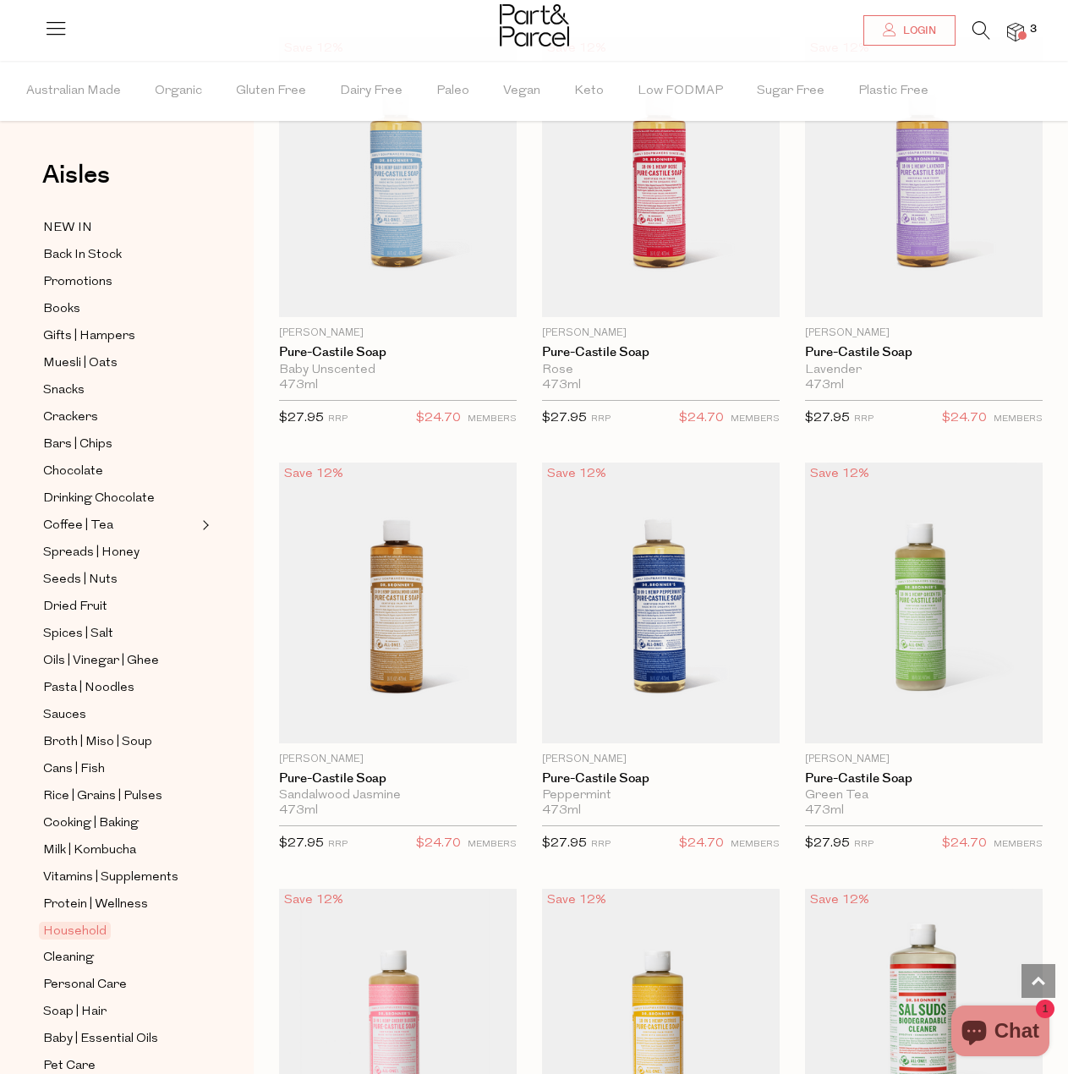
scroll to position [1861, 0]
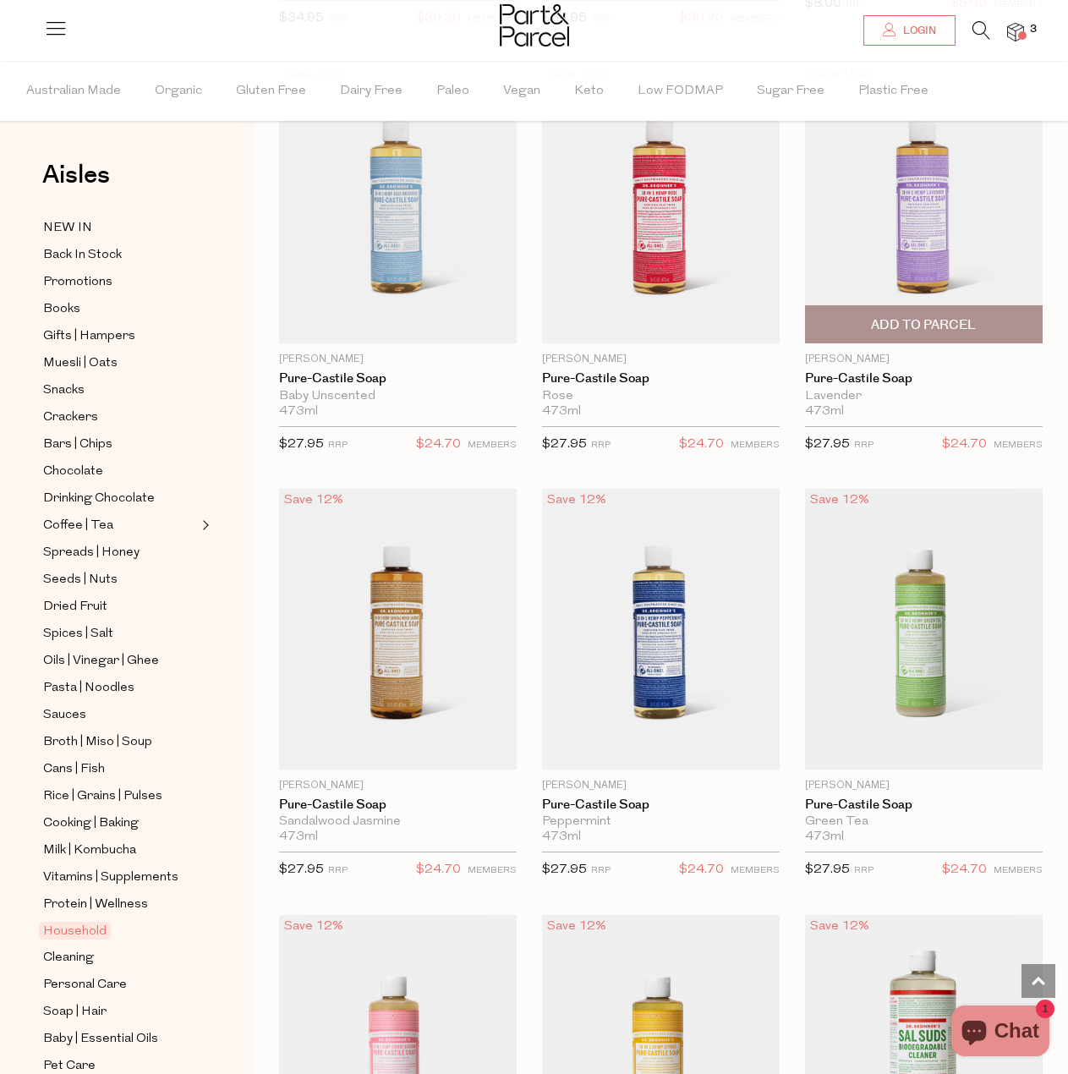
click at [897, 310] on span "Add To Parcel" at bounding box center [924, 324] width 228 height 36
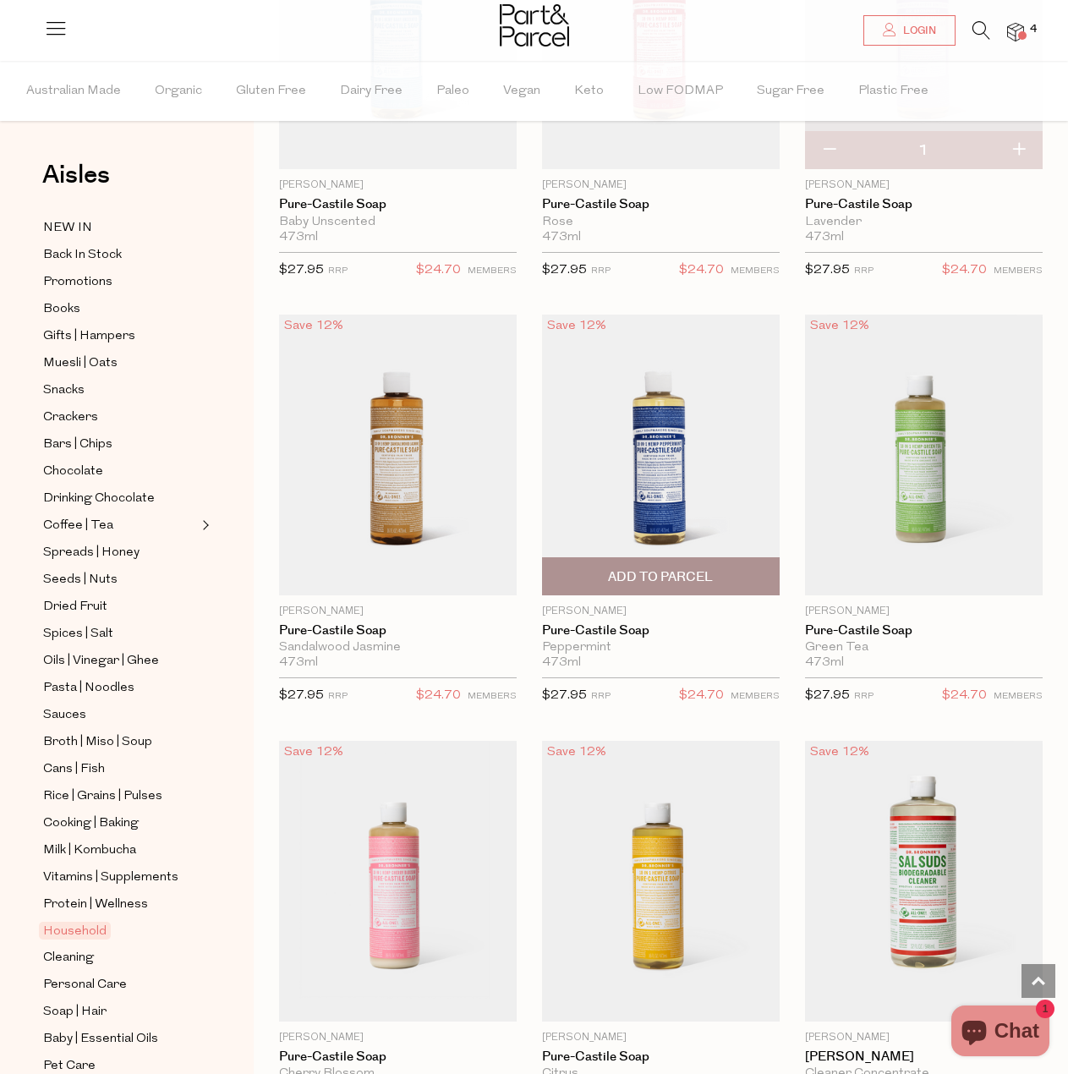
scroll to position [2284, 0]
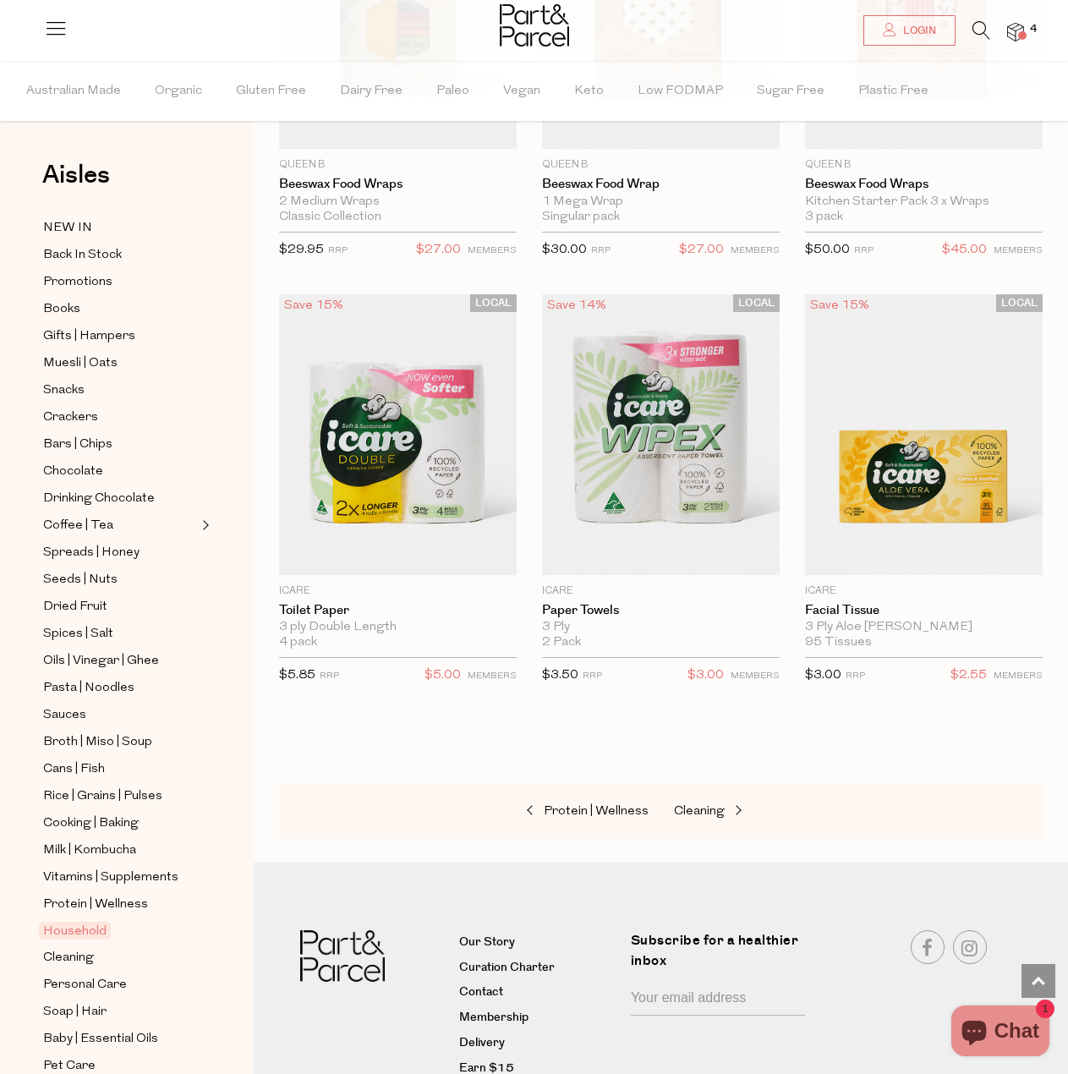
scroll to position [11056, 0]
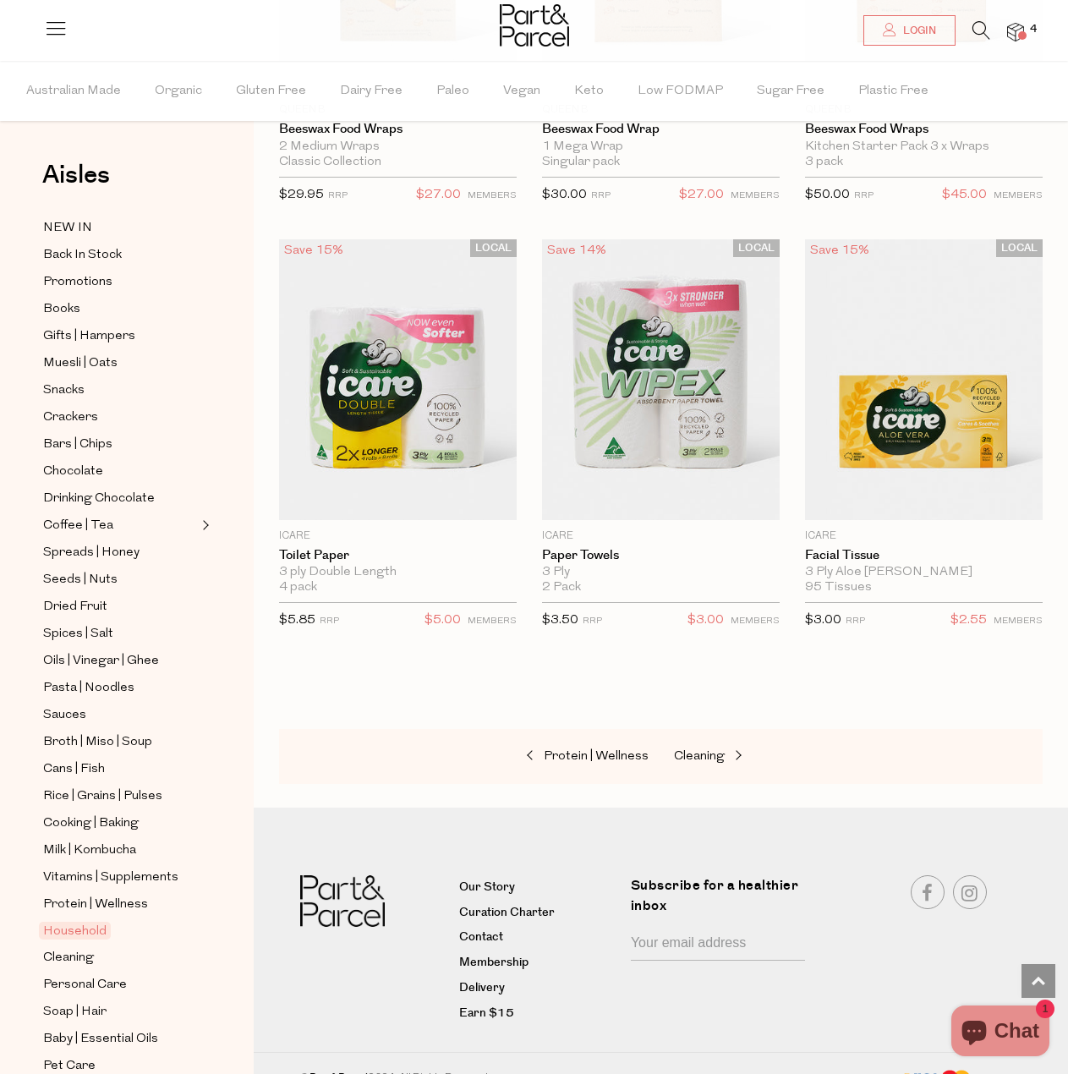
click at [978, 31] on icon at bounding box center [982, 30] width 18 height 19
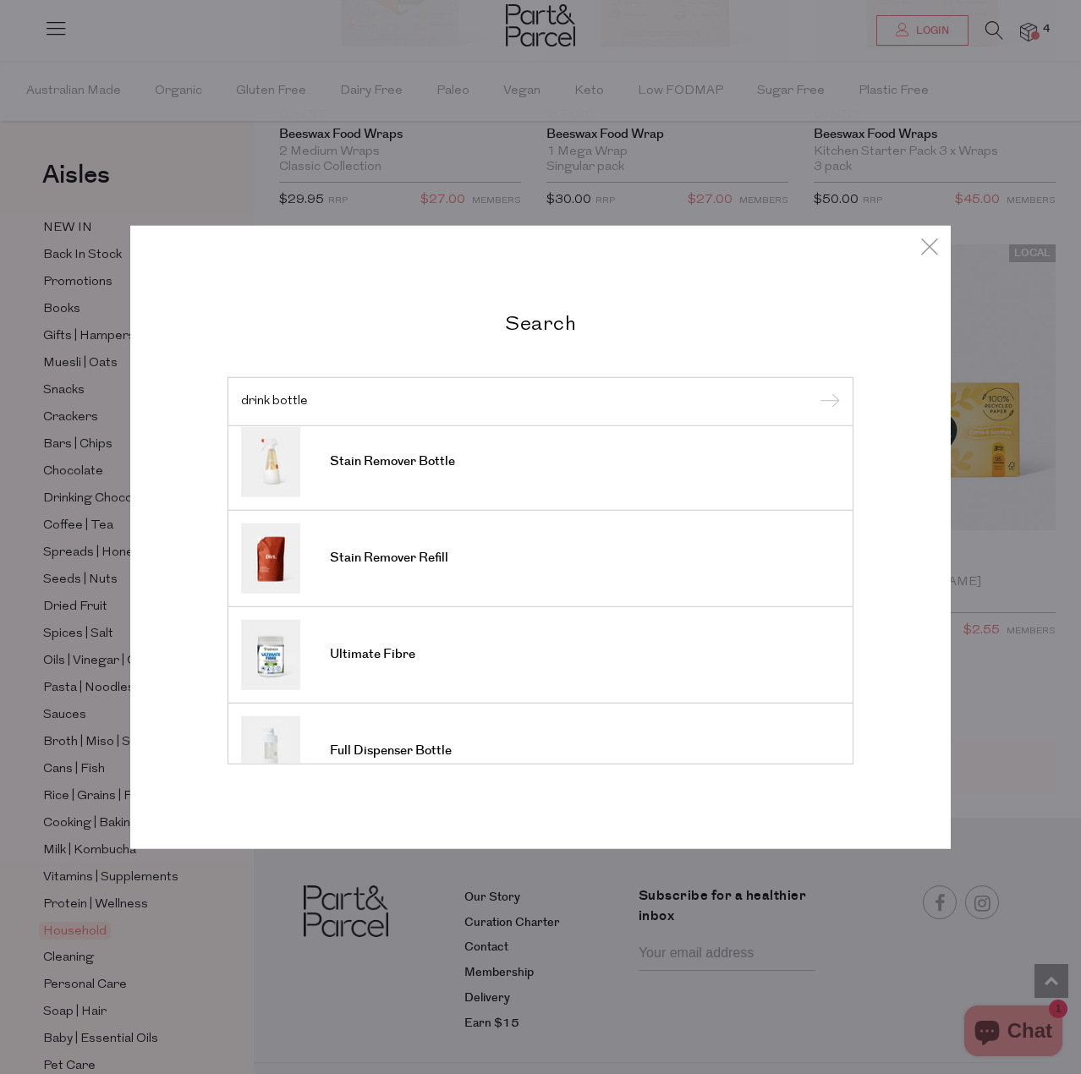
scroll to position [0, 0]
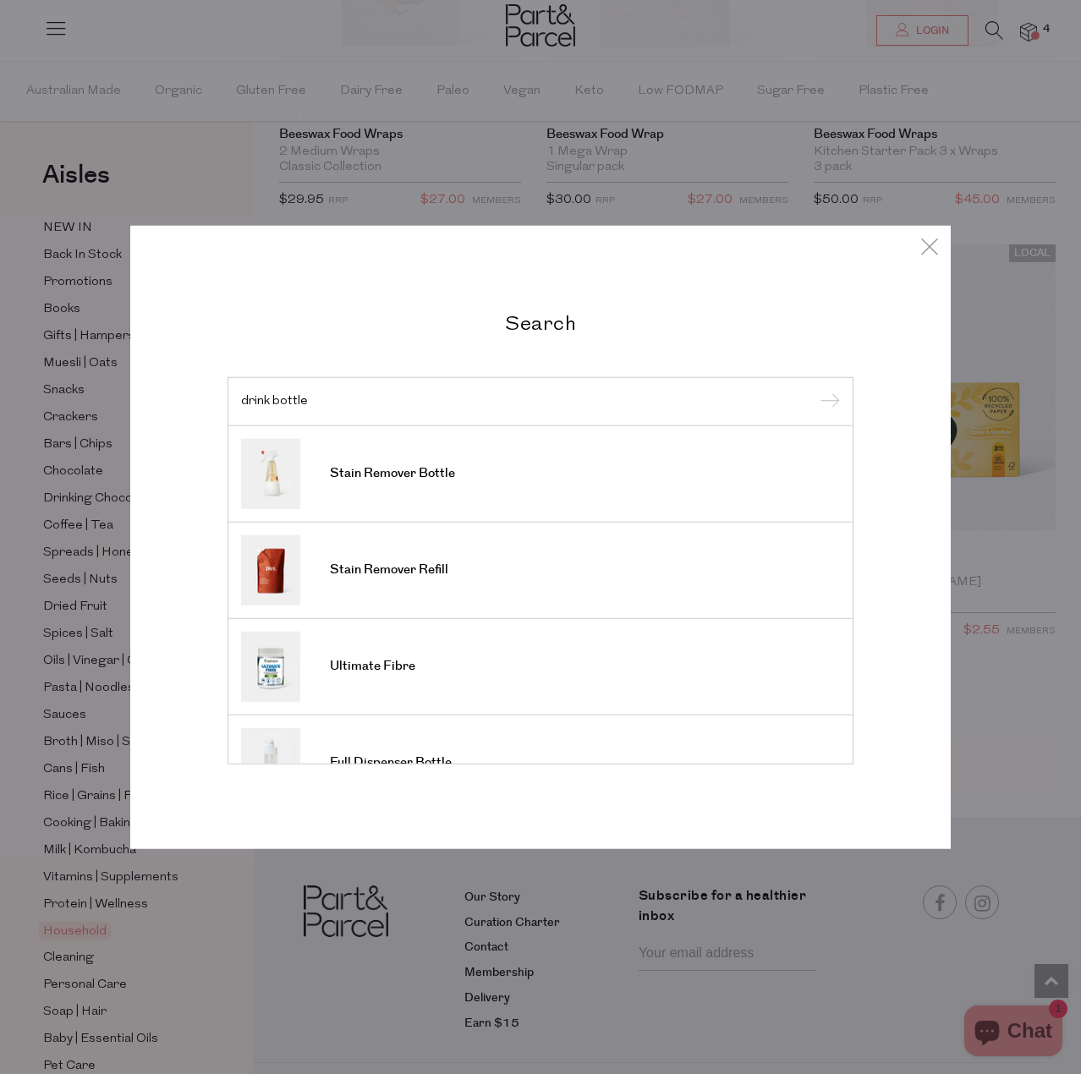
click at [379, 398] on input "drink bottle" at bounding box center [540, 401] width 599 height 13
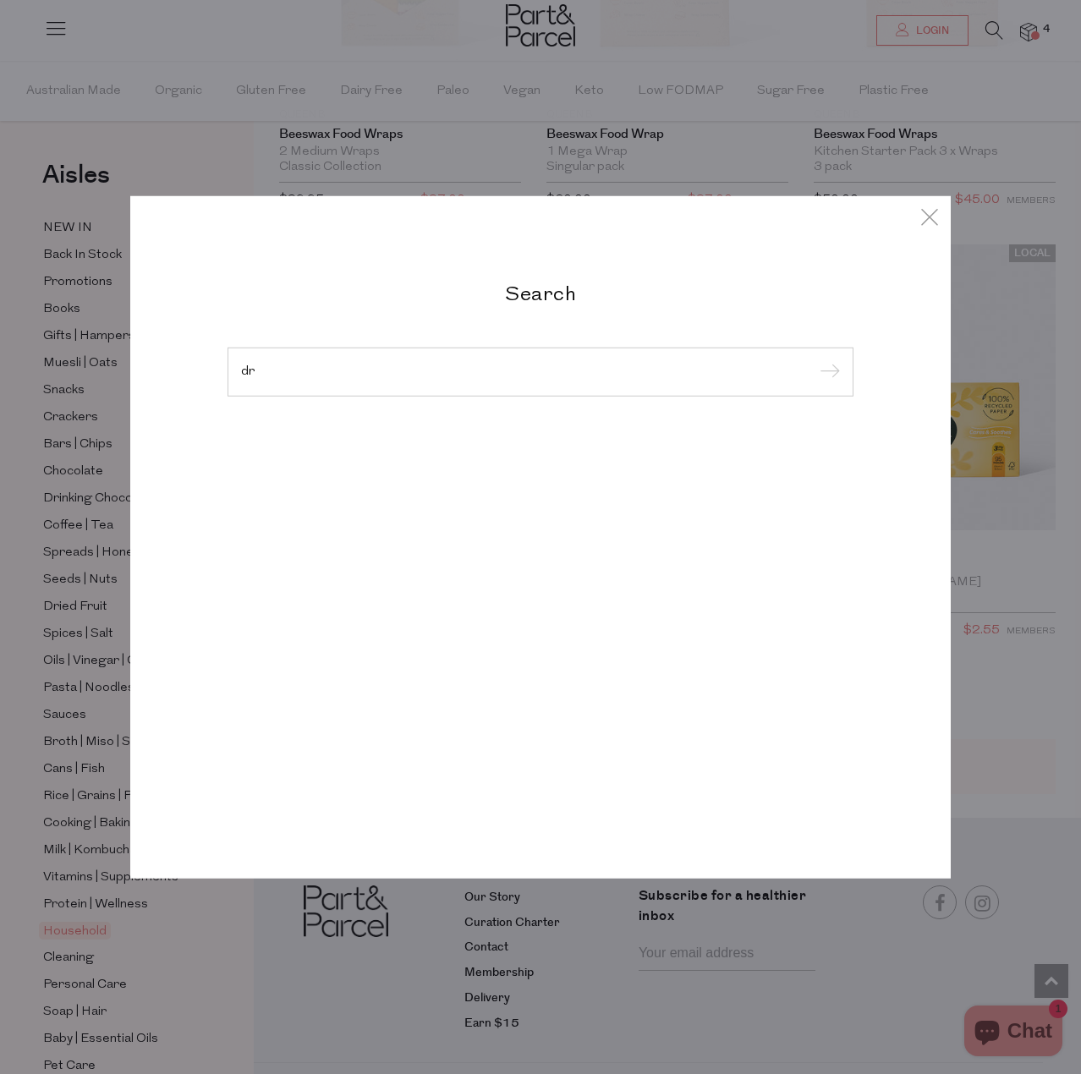
type input "d"
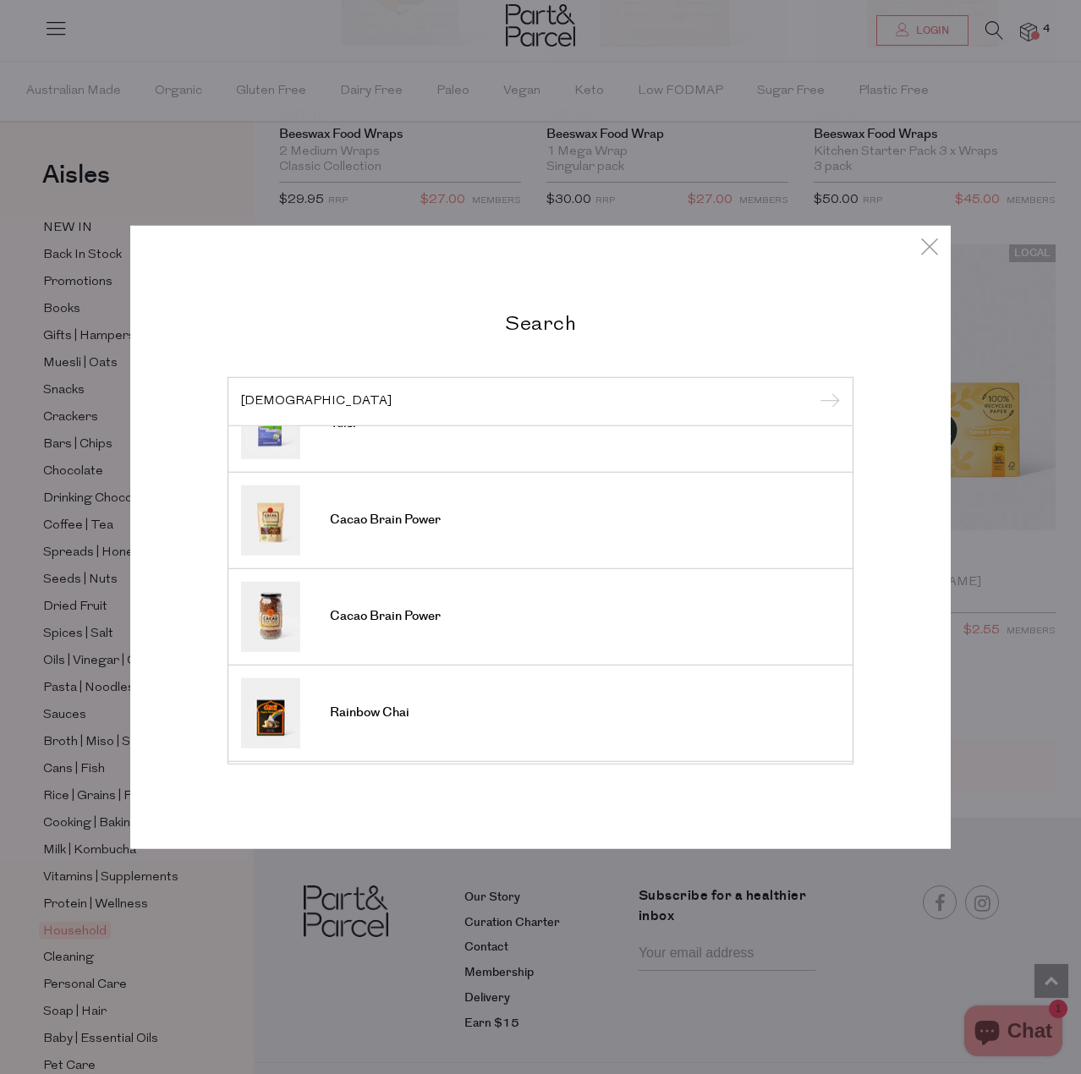
scroll to position [144, 0]
type input "[DEMOGRAPHIC_DATA]"
click at [930, 255] on icon at bounding box center [929, 246] width 25 height 25
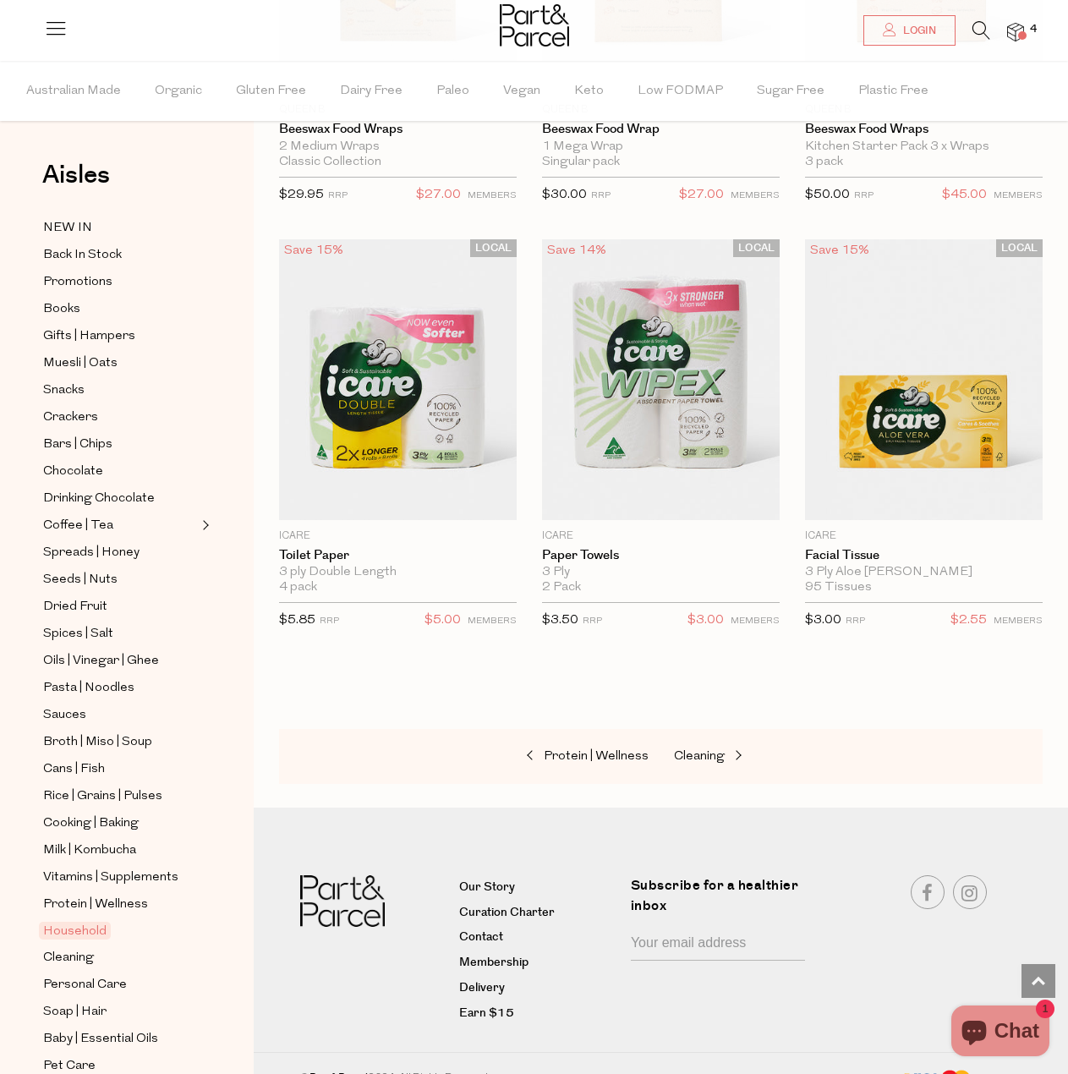
click at [1015, 27] on img at bounding box center [1016, 32] width 17 height 19
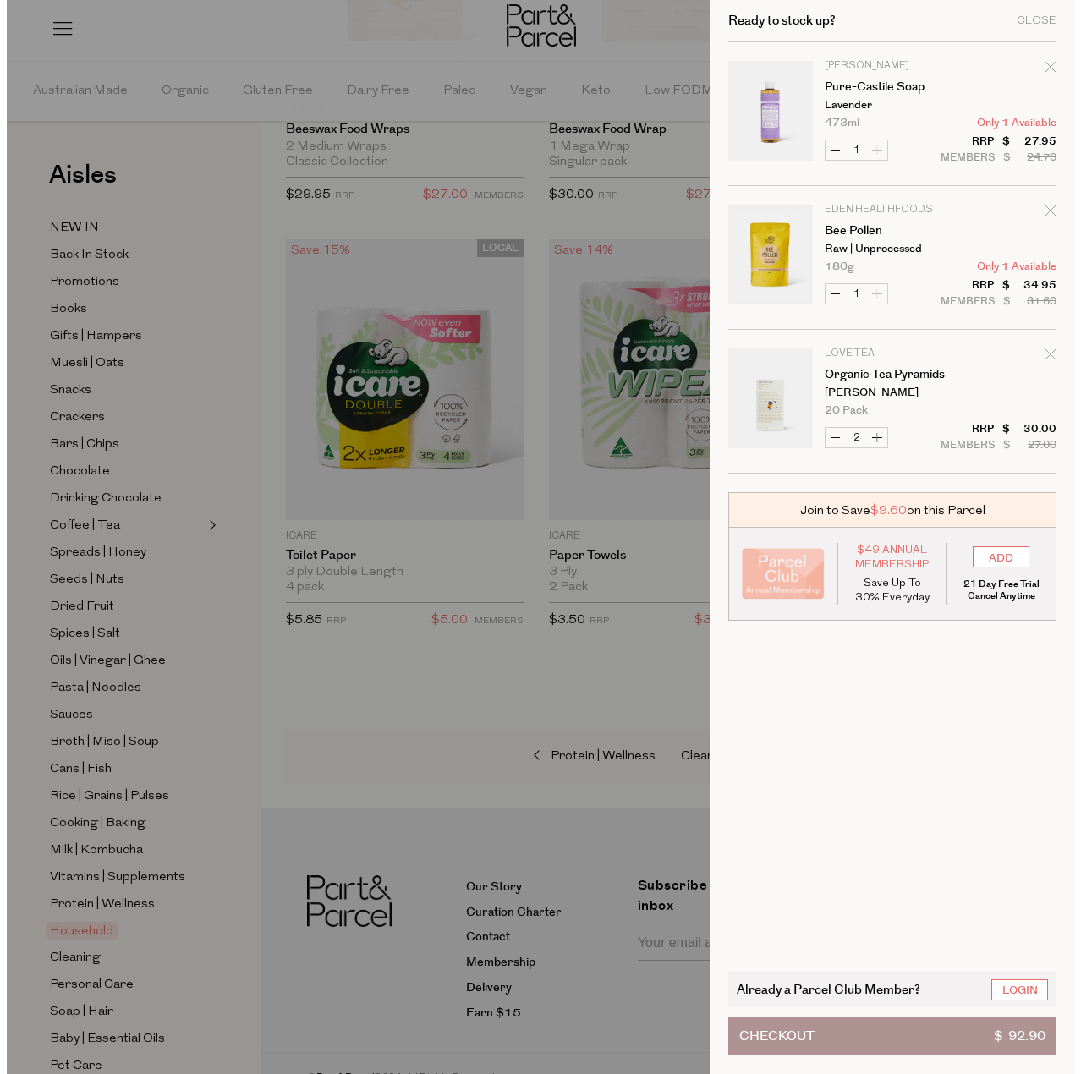
scroll to position [11180, 0]
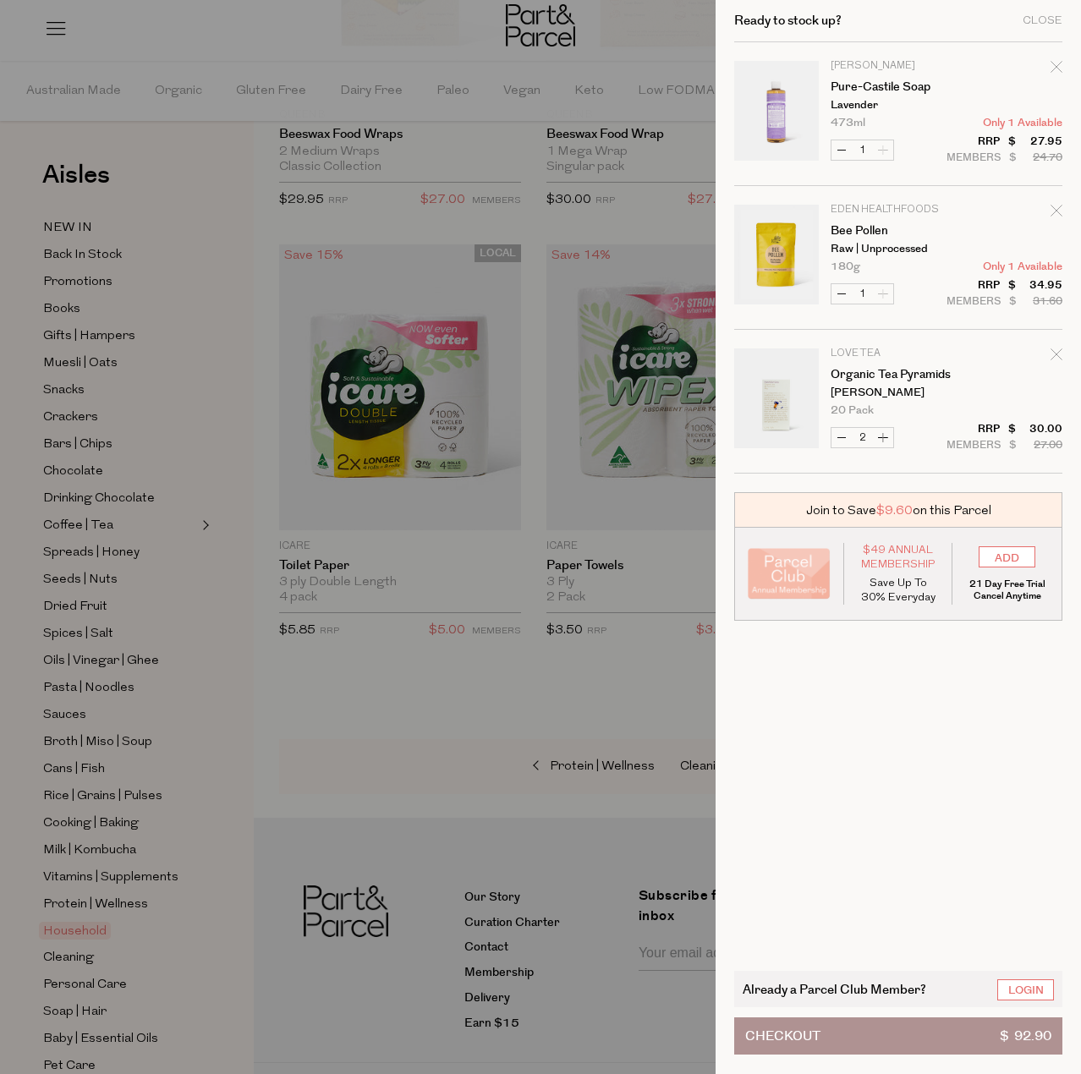
click at [882, 437] on button "Increase Organic Tea Pyramids" at bounding box center [883, 437] width 20 height 19
type input "3"
click at [1018, 555] on input "ADD" at bounding box center [1007, 556] width 57 height 21
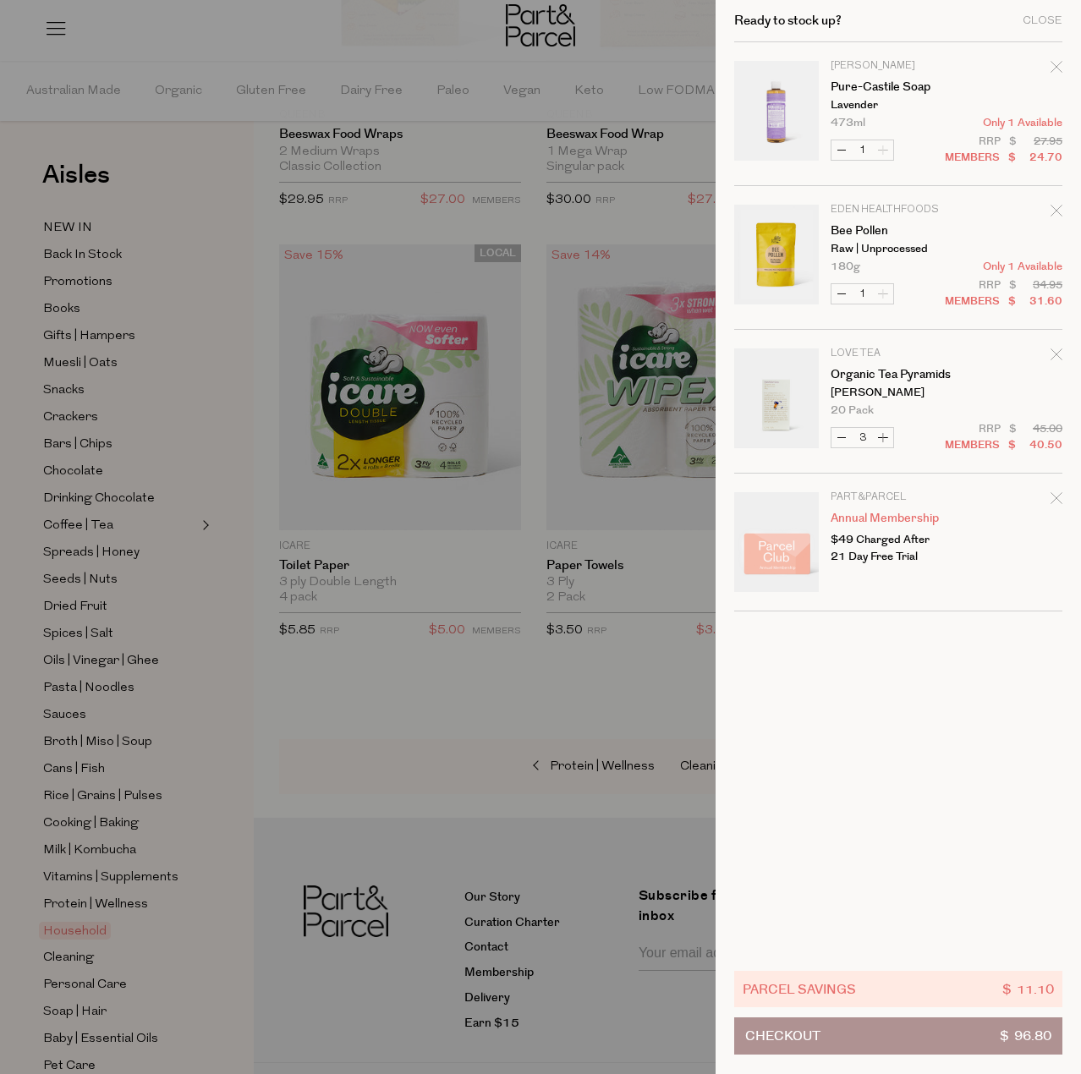
click at [878, 435] on button "Increase Organic Tea Pyramids" at bounding box center [883, 437] width 20 height 19
type input "4"
click at [797, 1041] on span "Checkout" at bounding box center [782, 1037] width 75 height 36
